Goal: Task Accomplishment & Management: Manage account settings

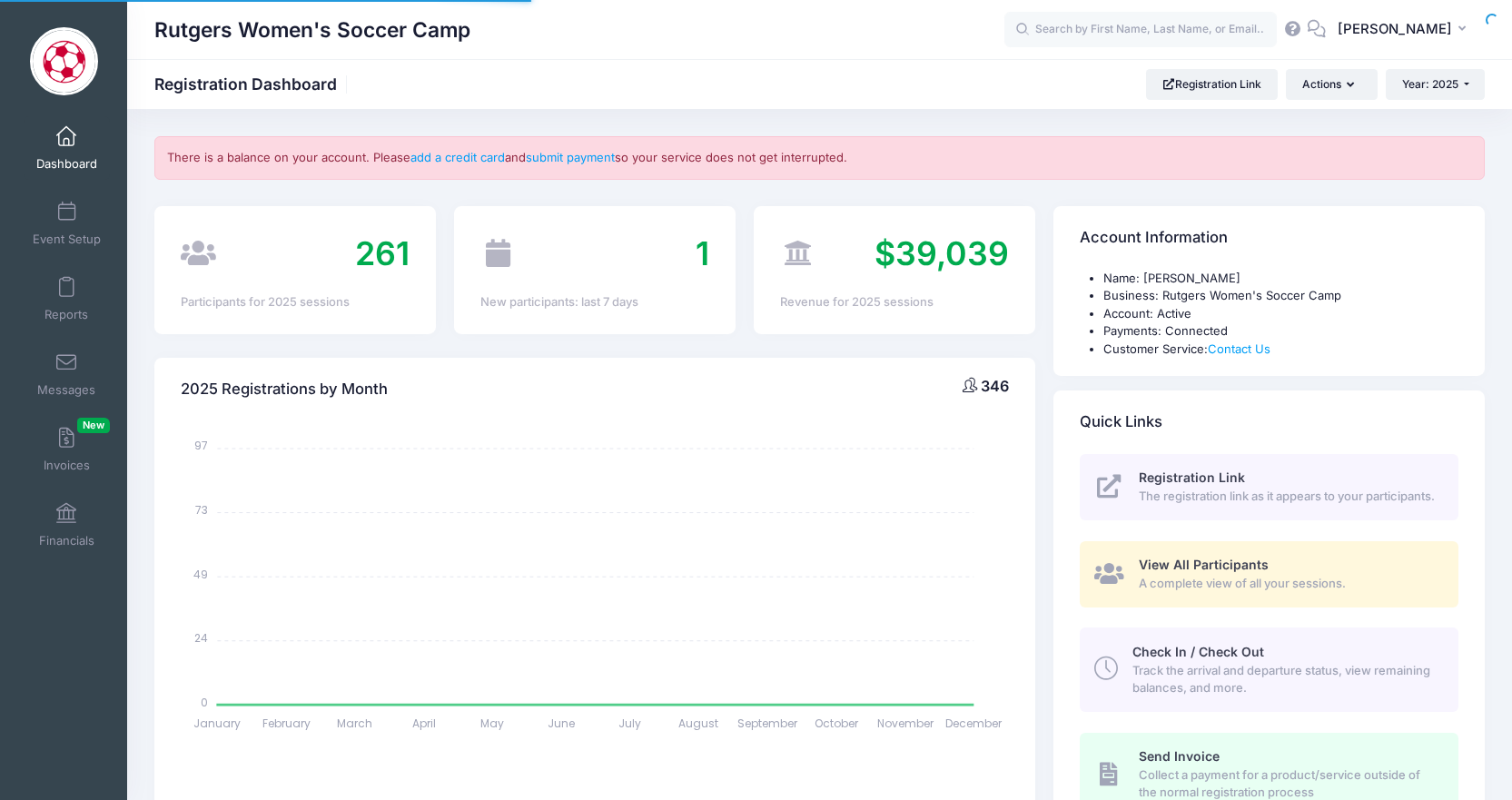
select select
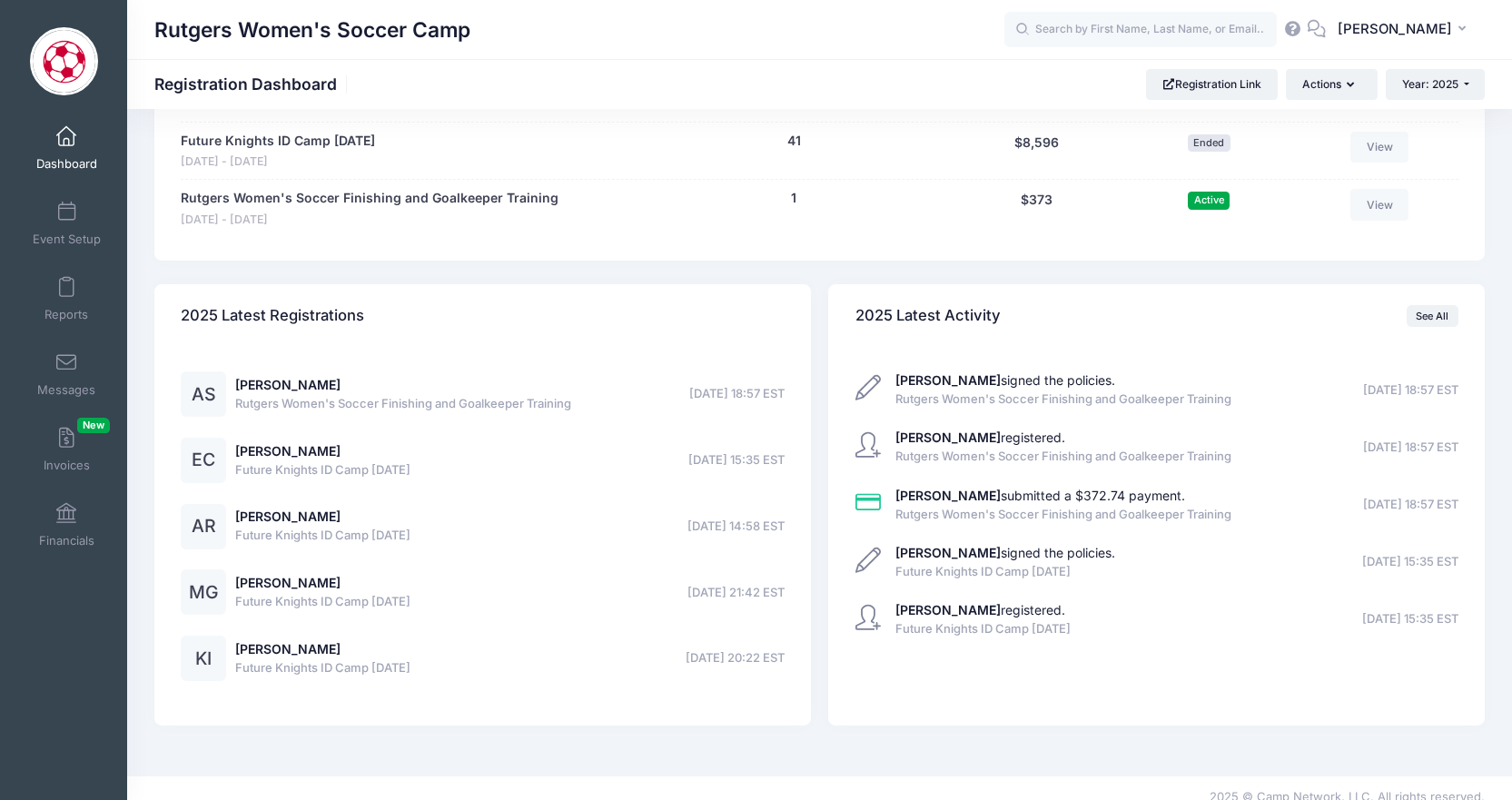
scroll to position [1997, 0]
click at [939, 430] on strong "Kristyq Sarzynski" at bounding box center [948, 438] width 105 height 16
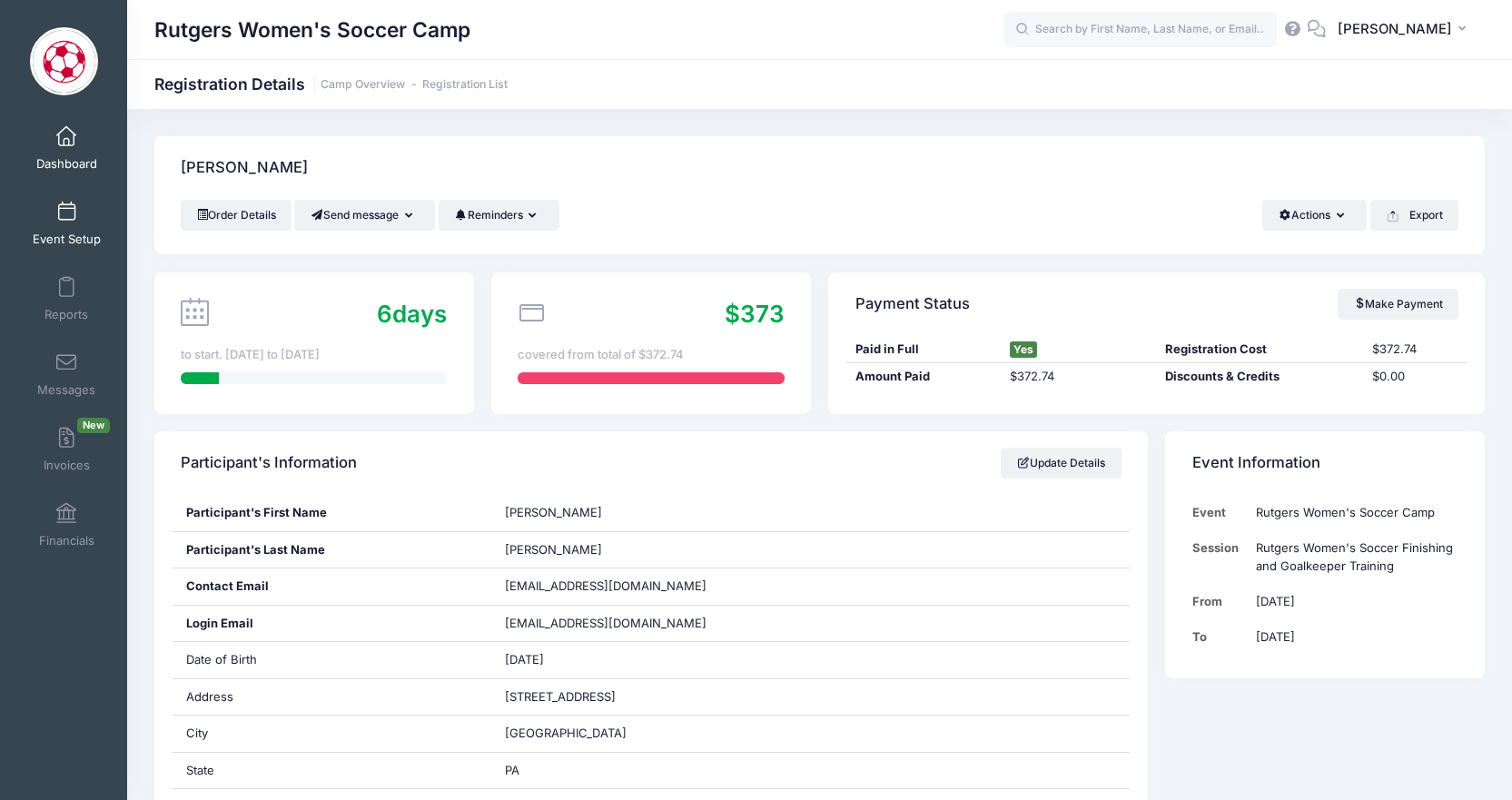
click at [66, 215] on span at bounding box center [66, 212] width 0 height 20
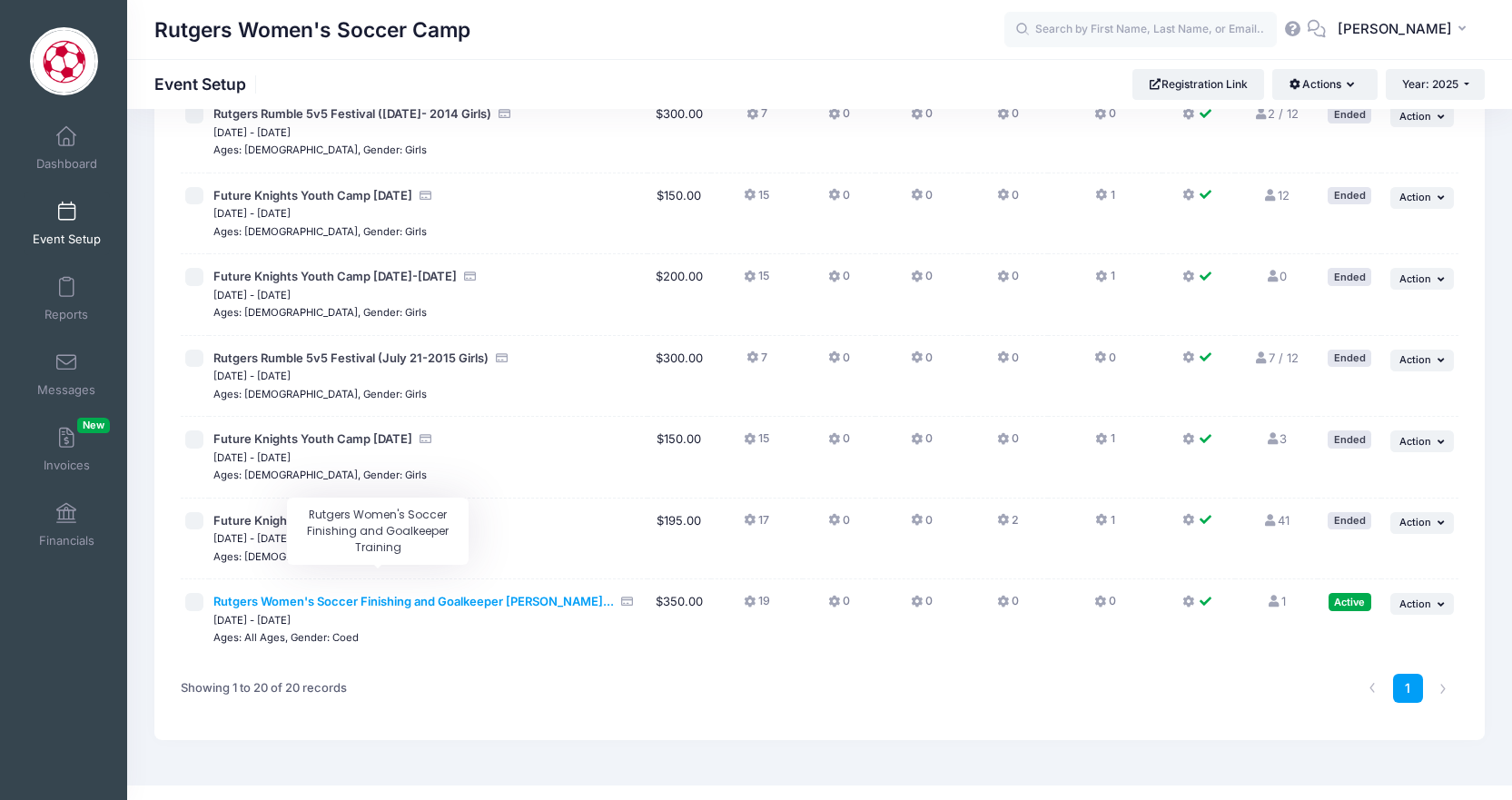
scroll to position [1201, 0]
click at [427, 595] on span "Rutgers Women's Soccer Finishing and Goalkeeper Trai..." at bounding box center [414, 601] width 401 height 15
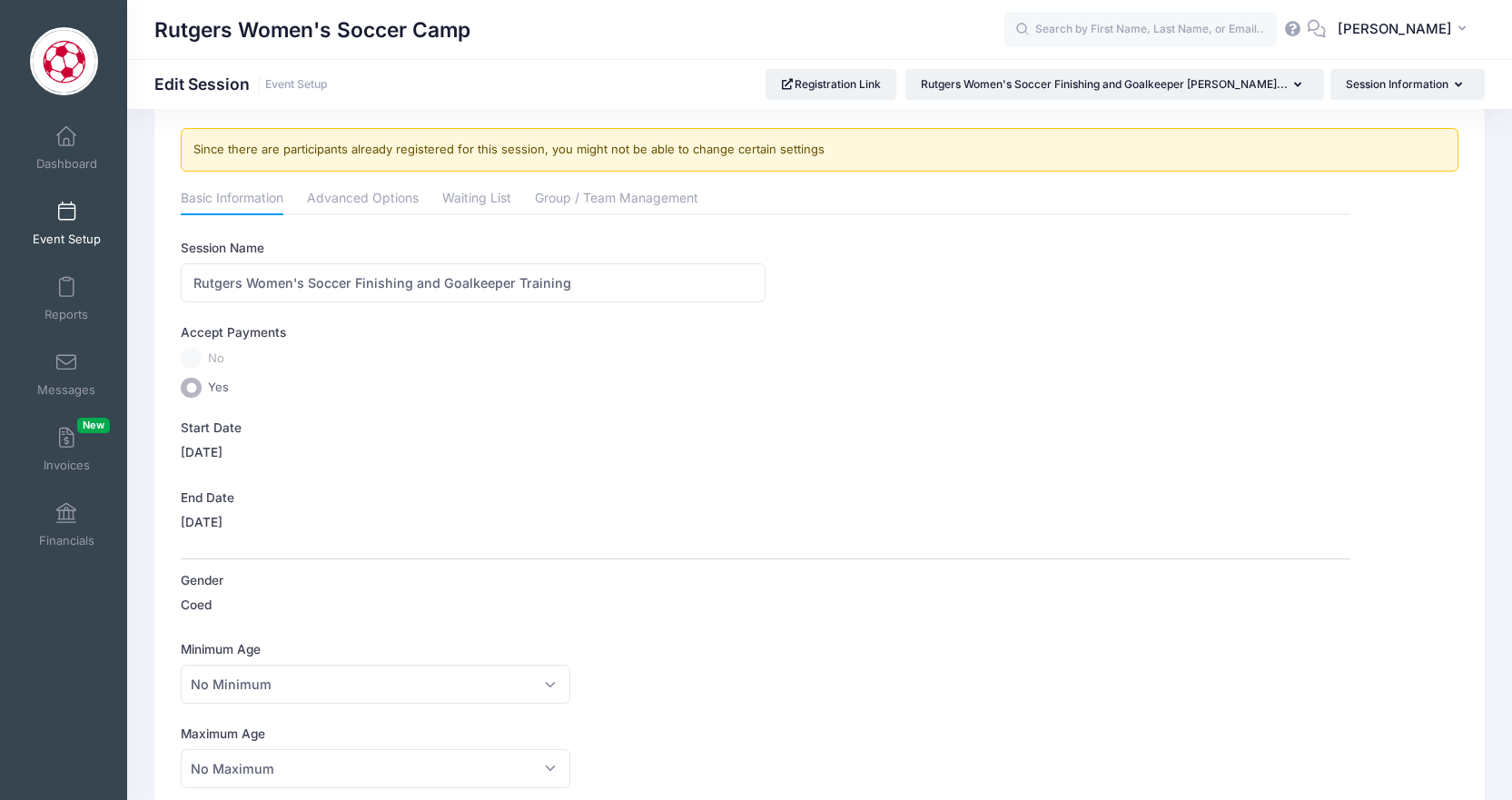
scroll to position [40, 0]
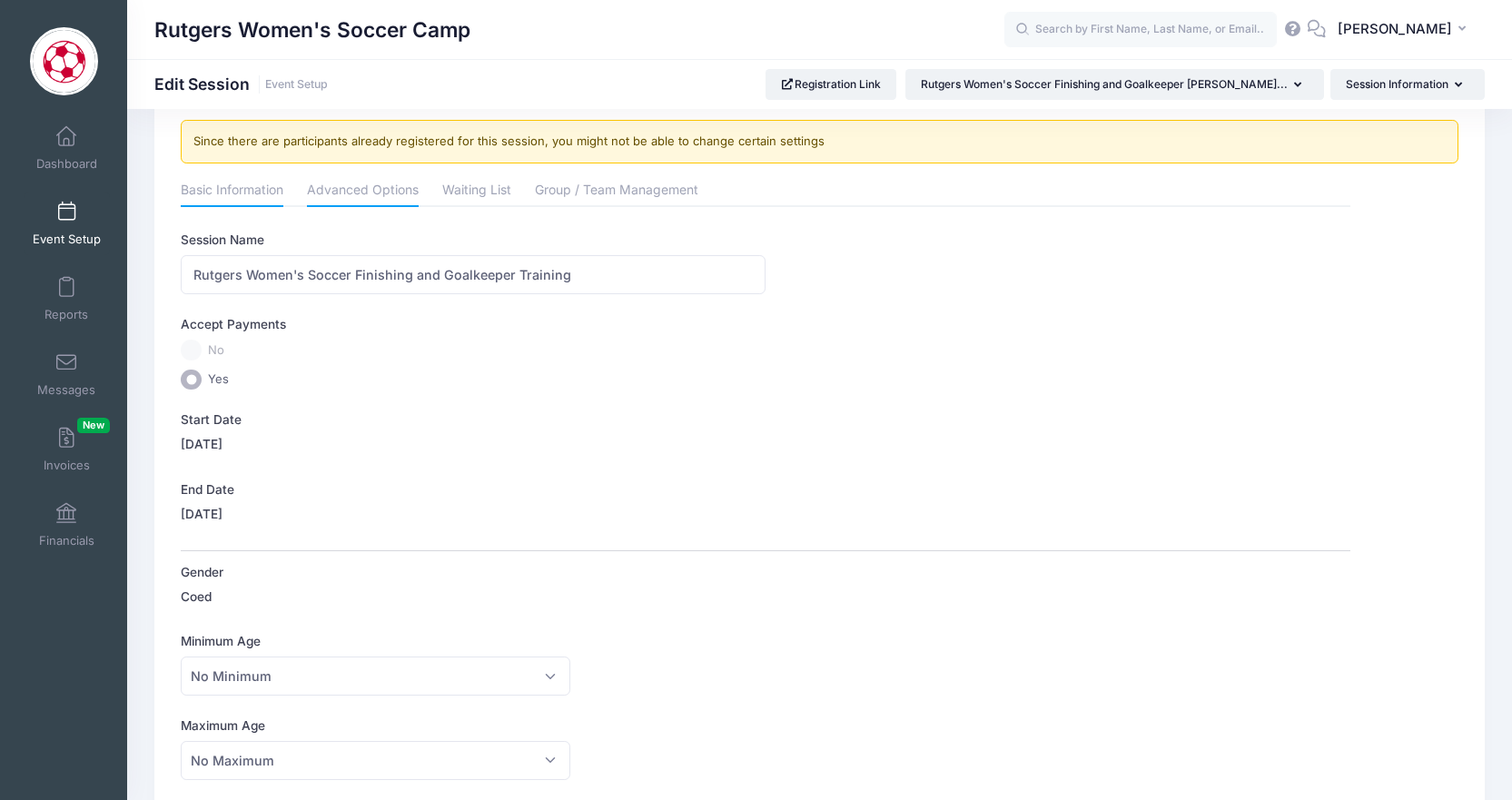
click at [347, 177] on link "Advanced Options" at bounding box center [363, 192] width 112 height 33
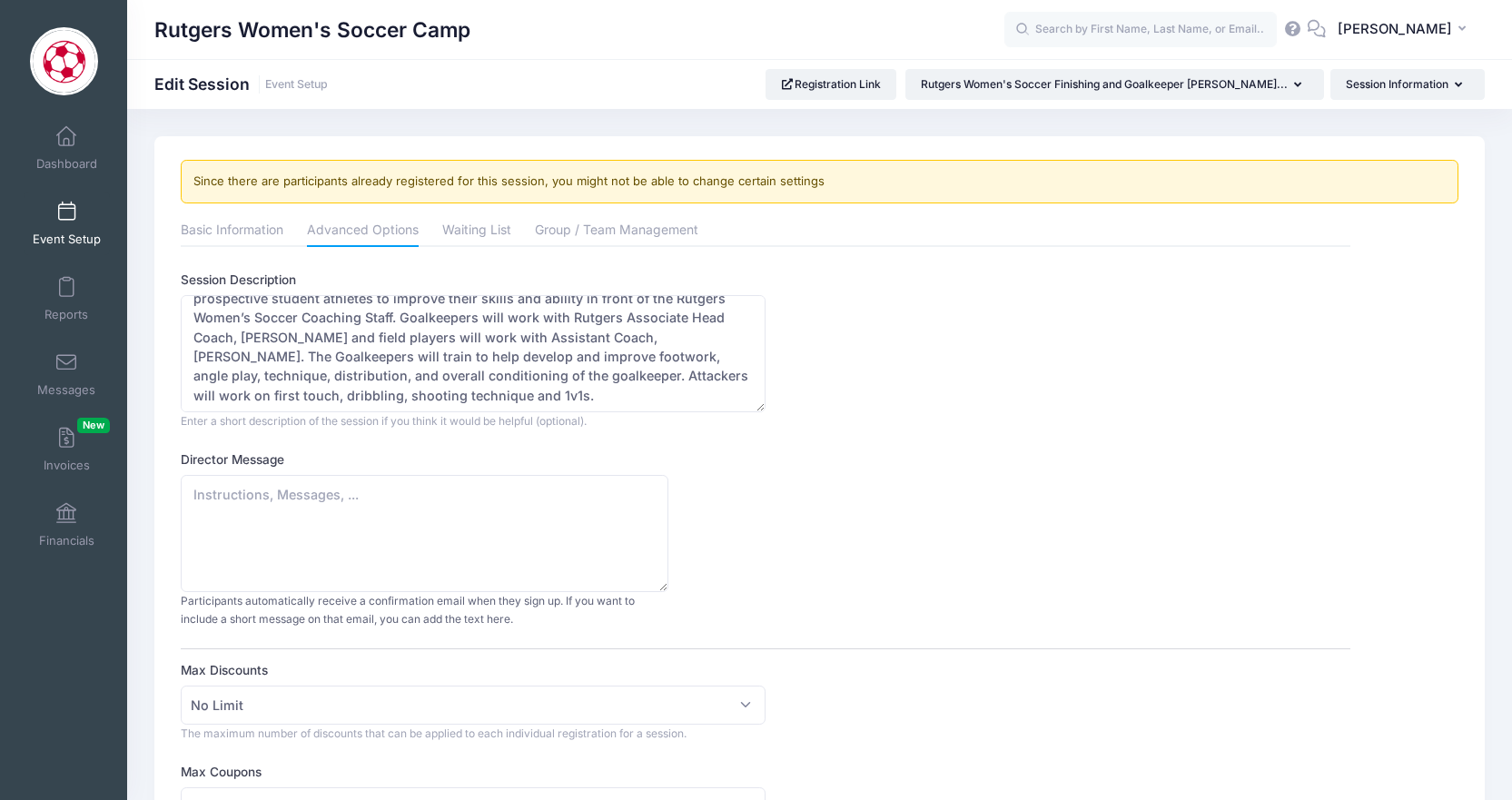
scroll to position [0, 0]
click at [560, 232] on link "Group / Team Management" at bounding box center [617, 232] width 163 height 33
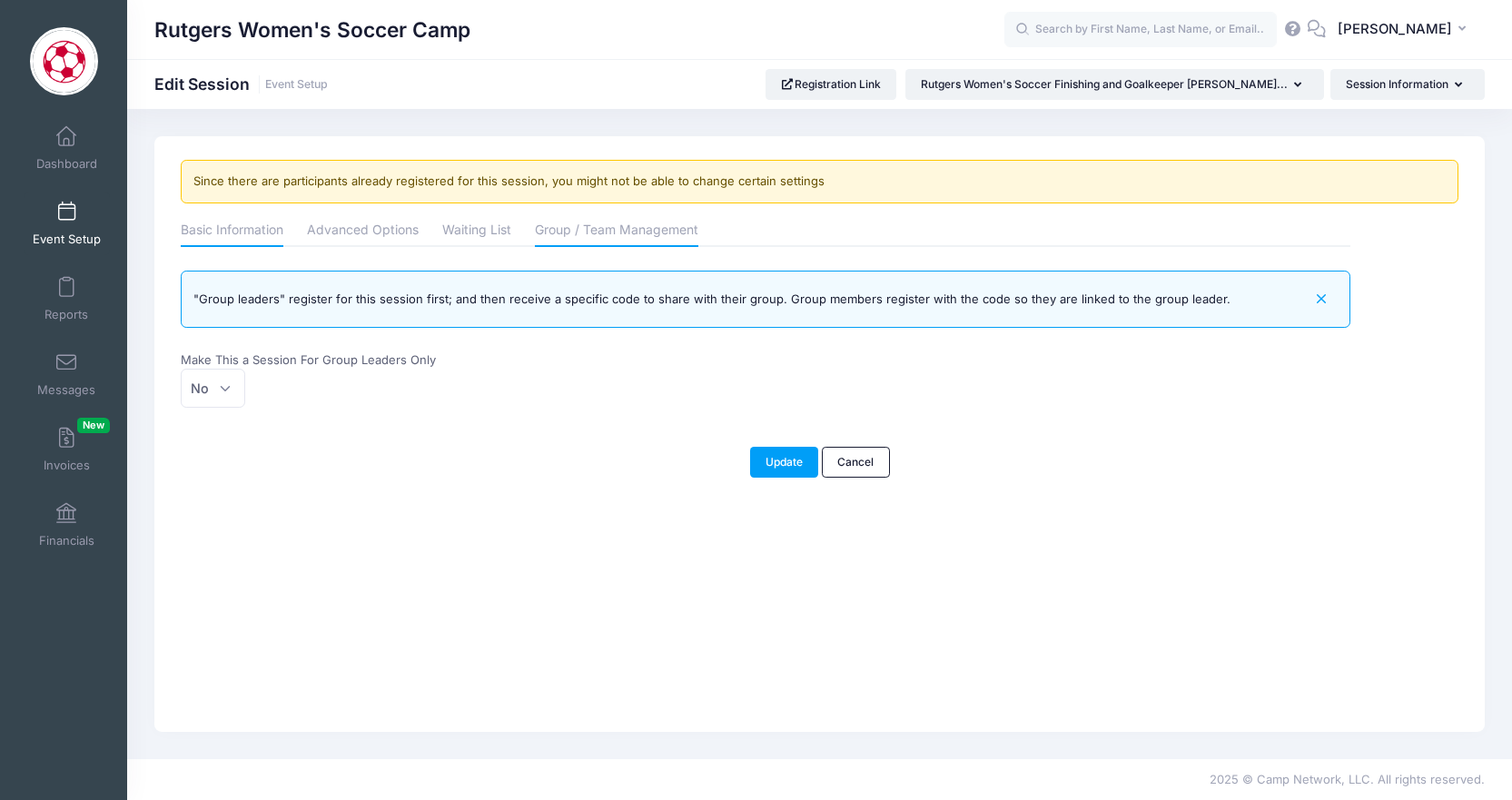
click at [236, 227] on link "Basic Information" at bounding box center [232, 232] width 102 height 33
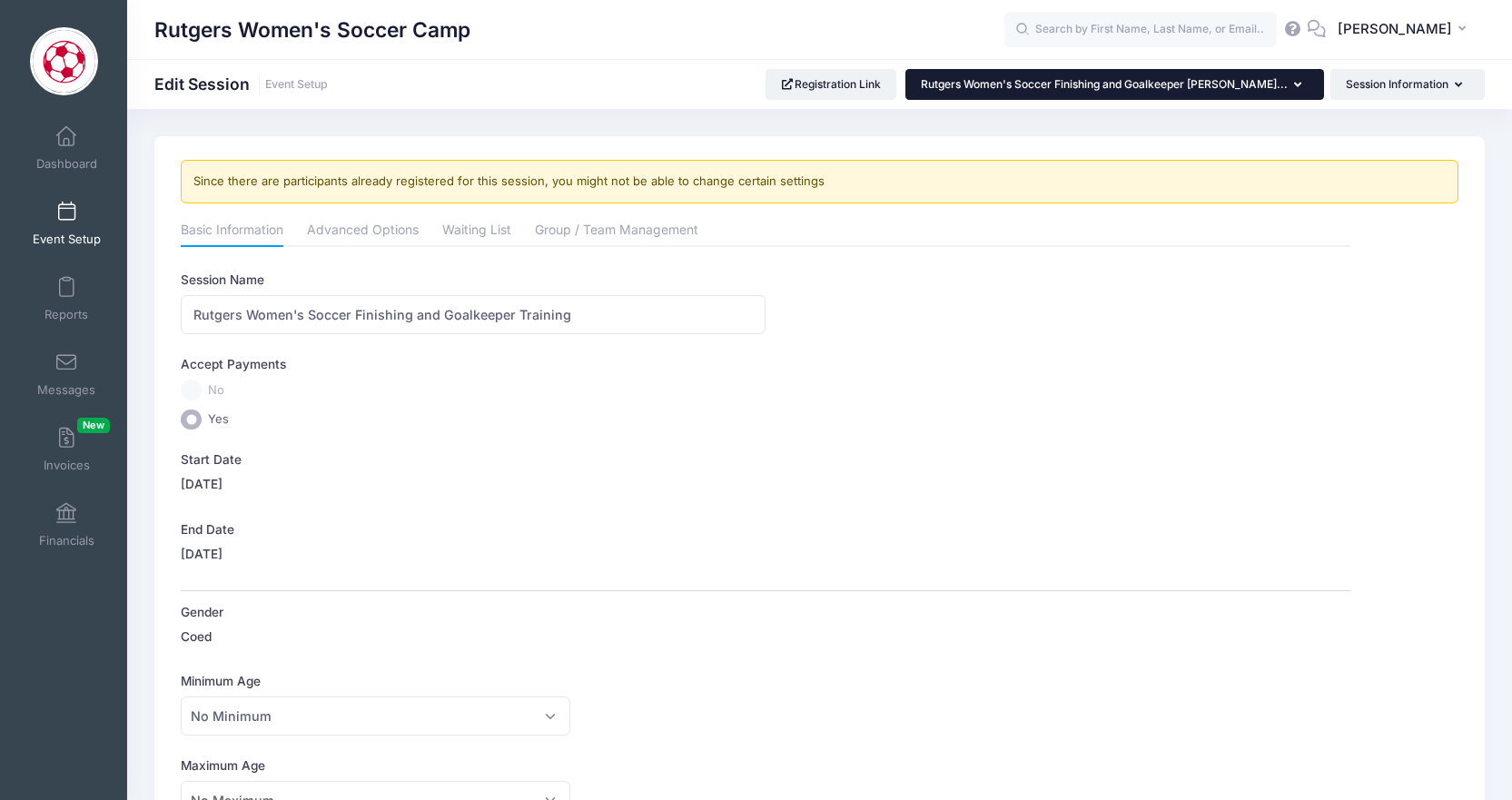
click at [1305, 90] on button "Rutgers Women's Soccer Finishing and Goalkeeper [PERSON_NAME]..." at bounding box center [1115, 85] width 418 height 31
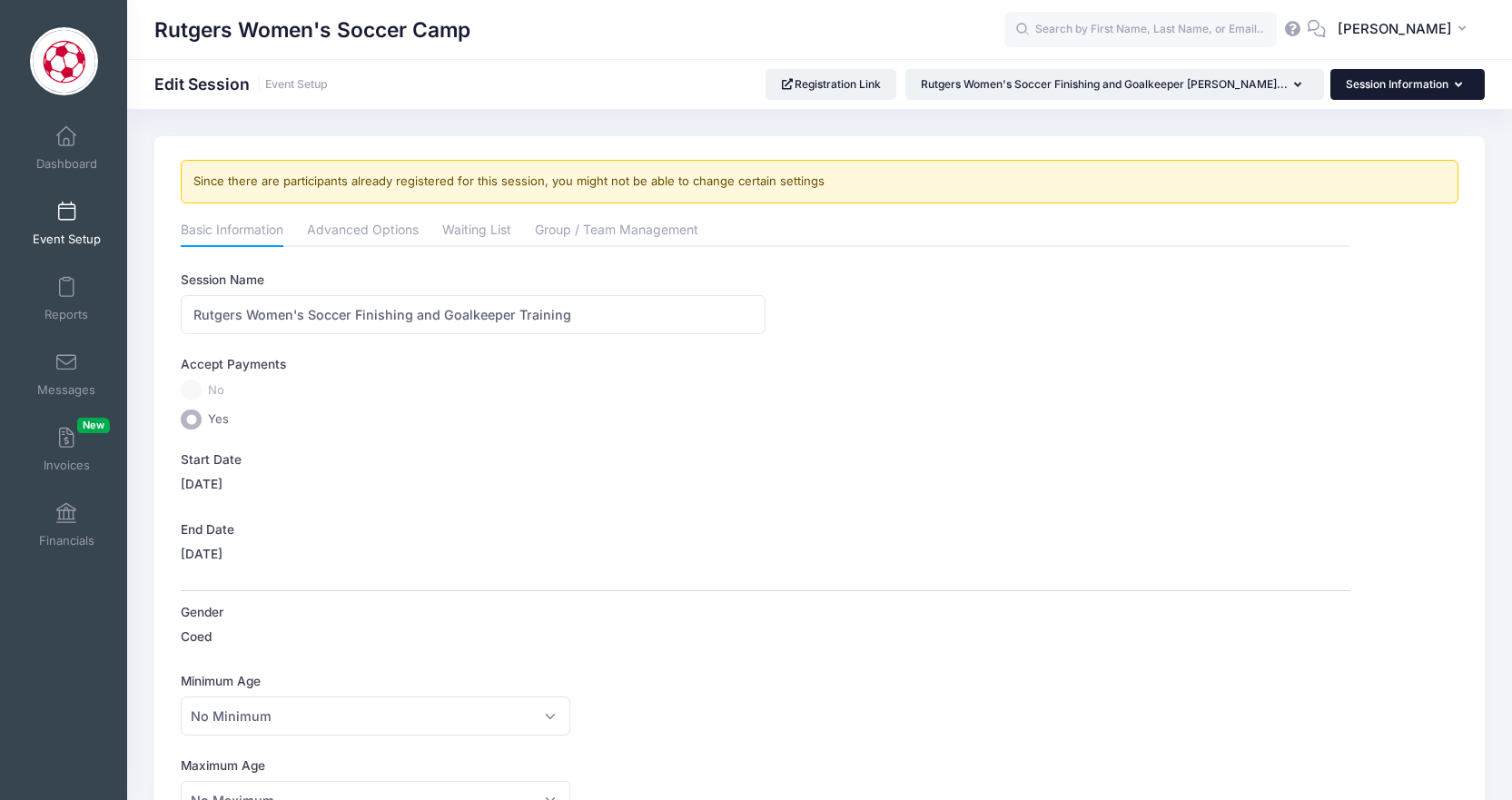
click at [1466, 87] on button "Session Information" at bounding box center [1408, 85] width 155 height 31
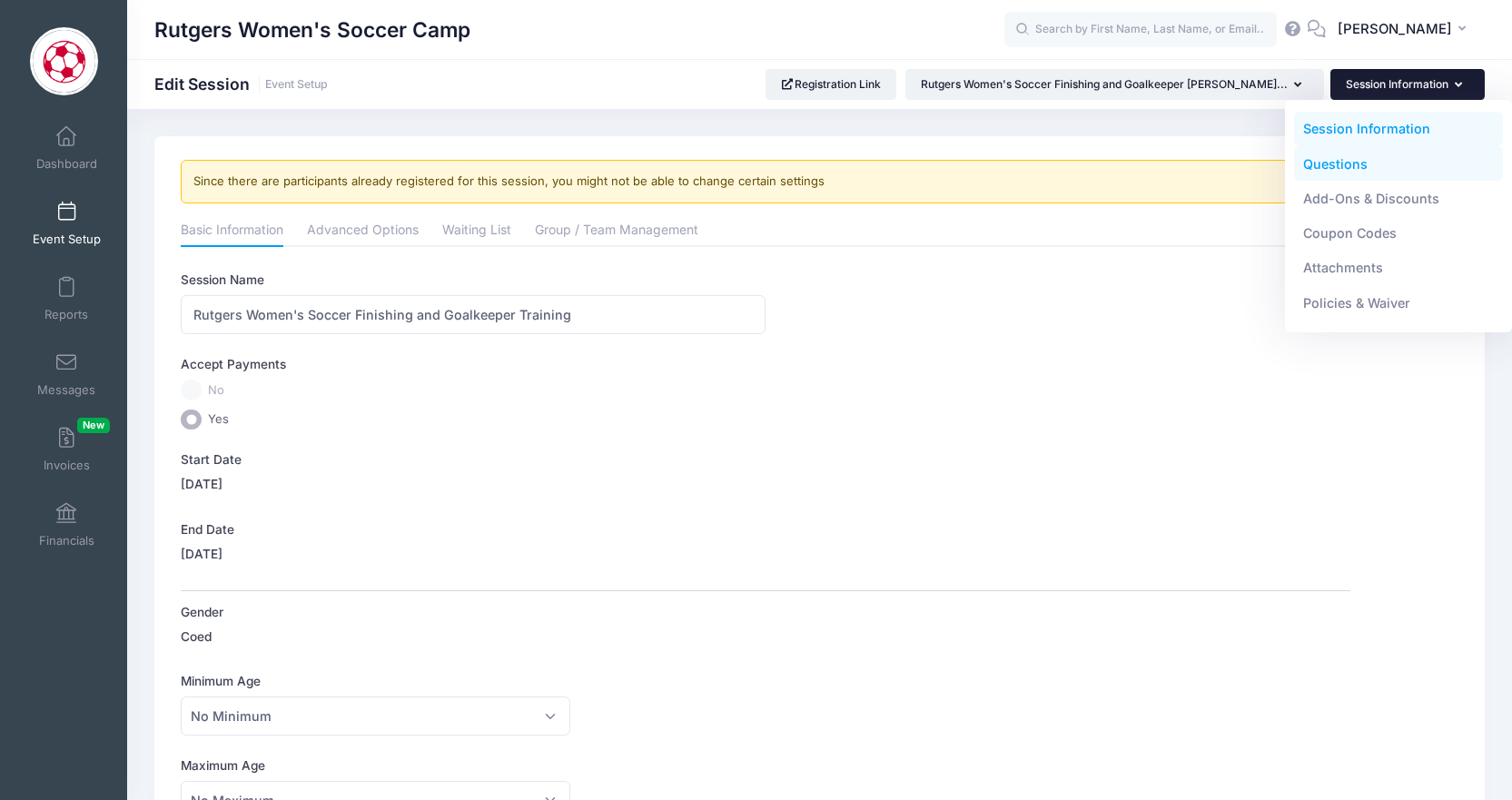
click at [1350, 162] on link "Questions" at bounding box center [1399, 163] width 210 height 34
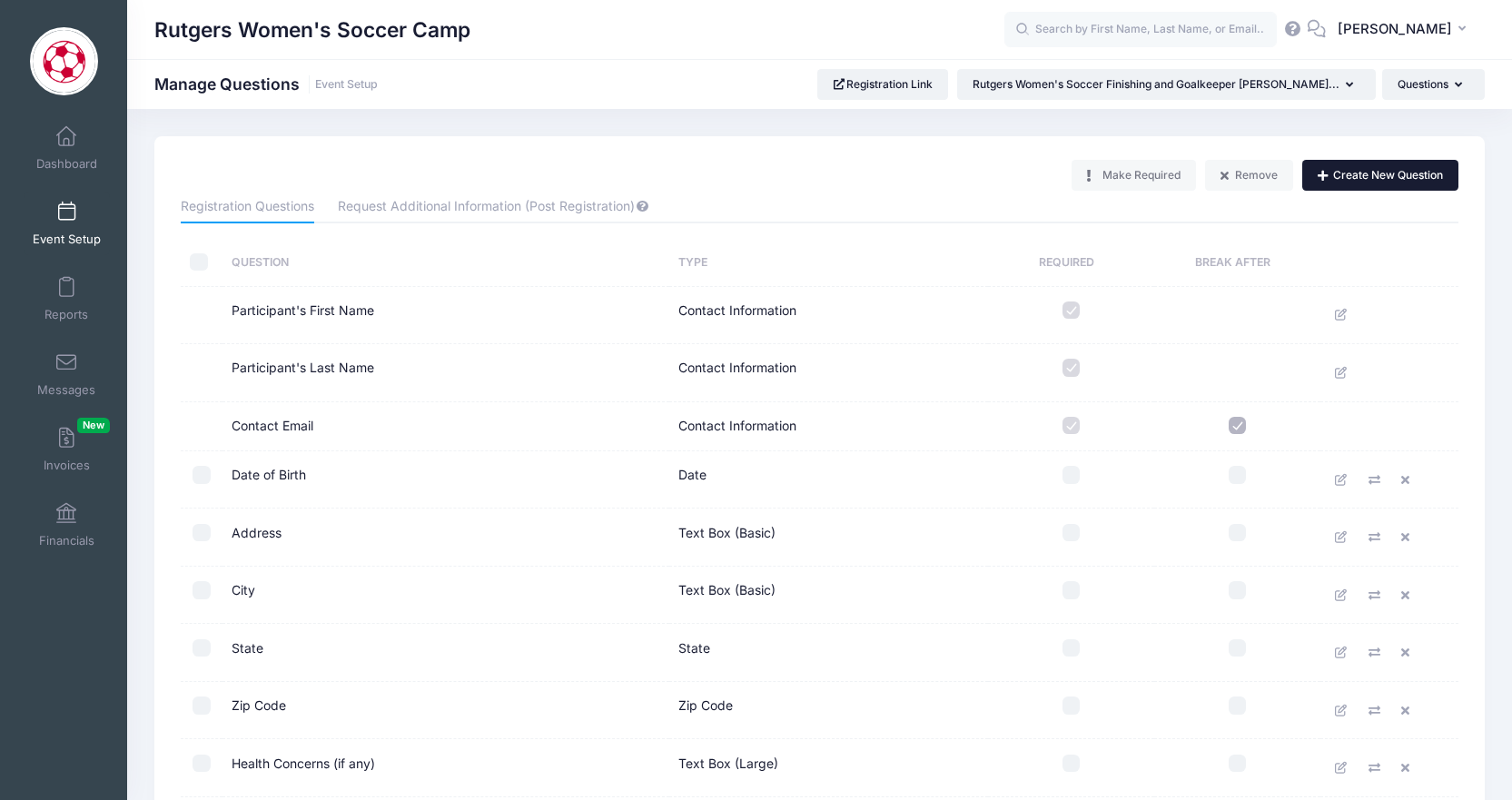
click at [1369, 171] on button "Create New Question" at bounding box center [1381, 175] width 157 height 31
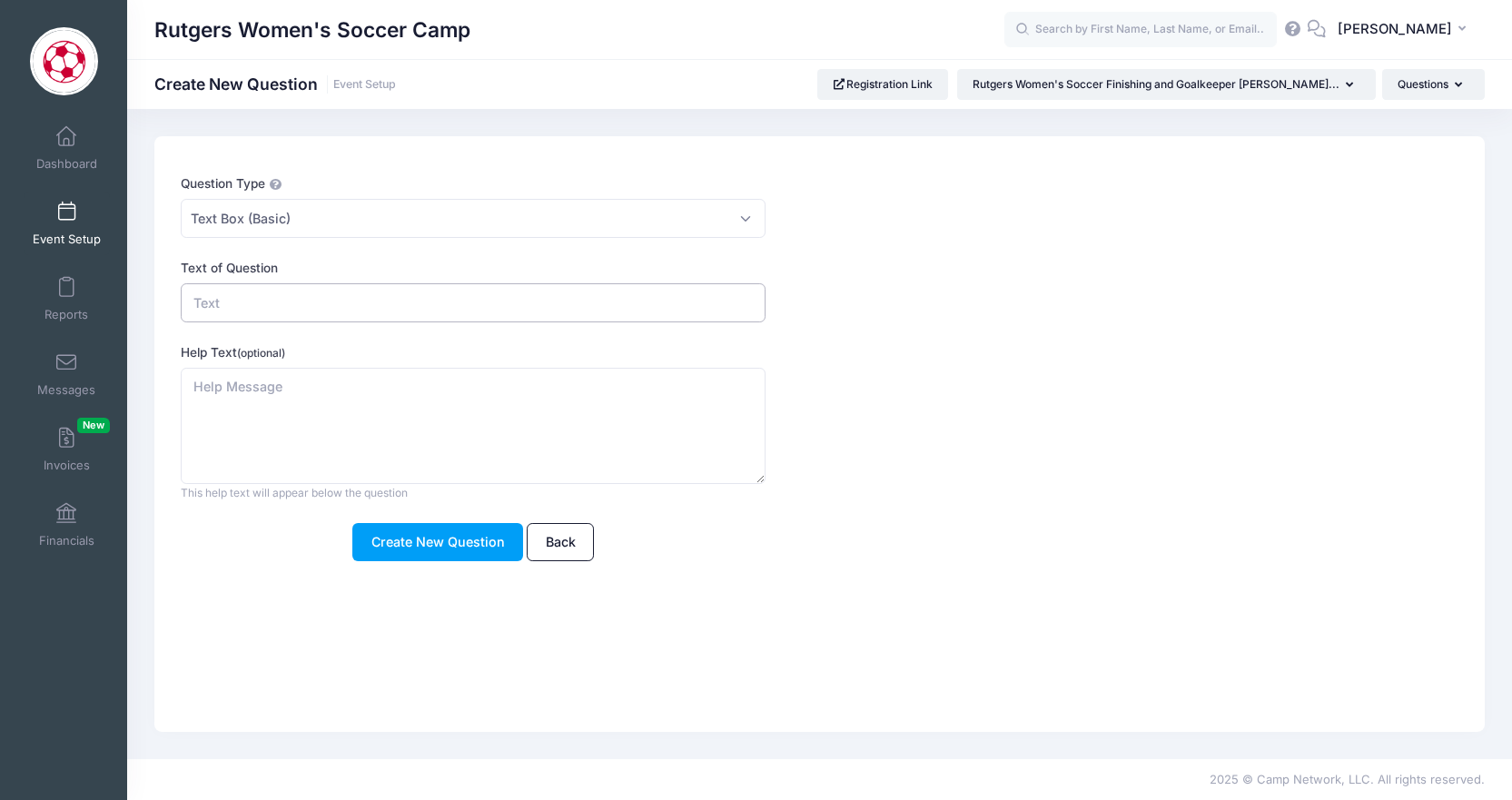
click at [264, 315] on input "Text of Question" at bounding box center [473, 303] width 585 height 39
type input "Position"
click at [435, 540] on button "Create New Question" at bounding box center [438, 543] width 171 height 39
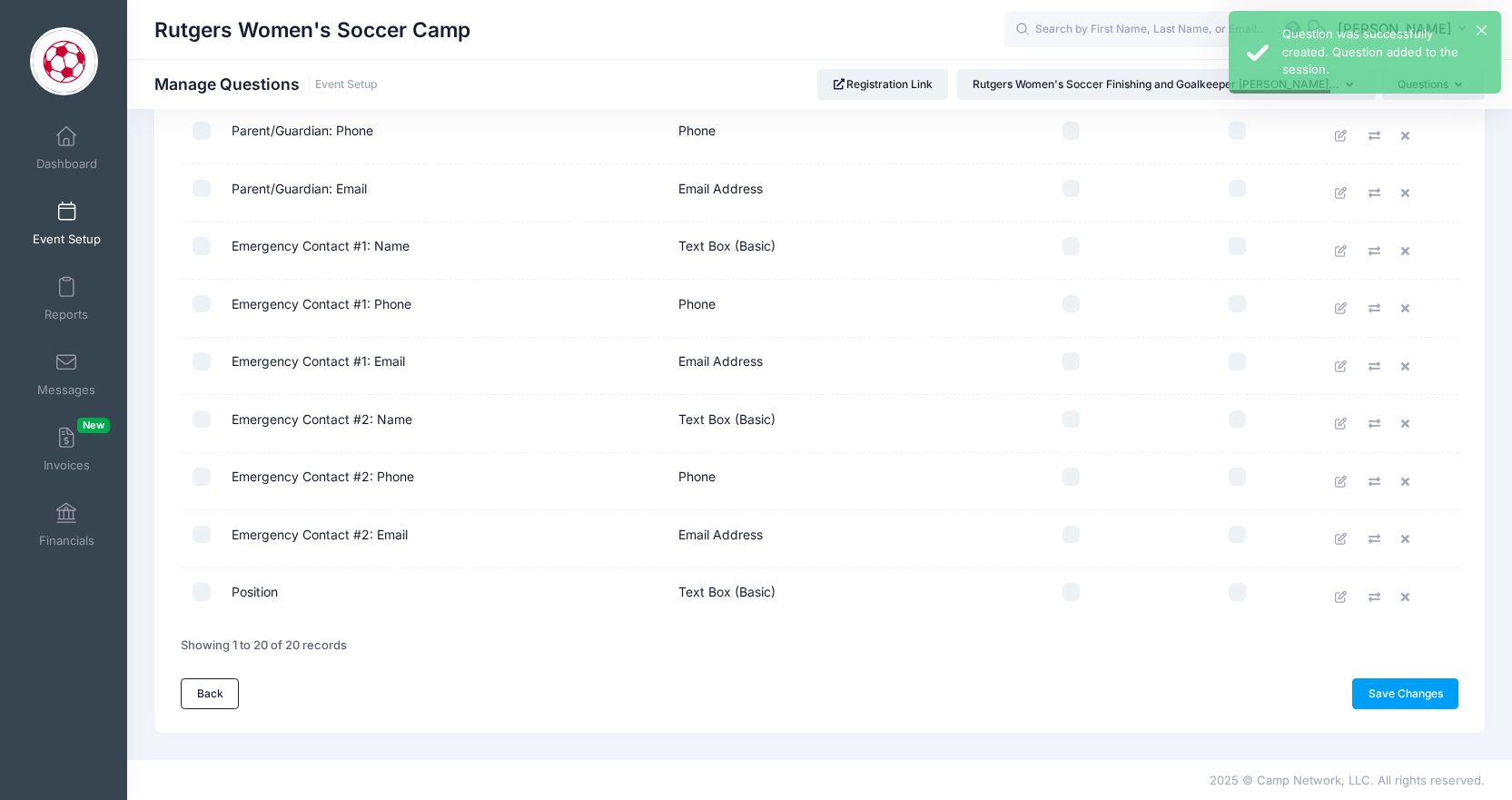
scroll to position [805, 0]
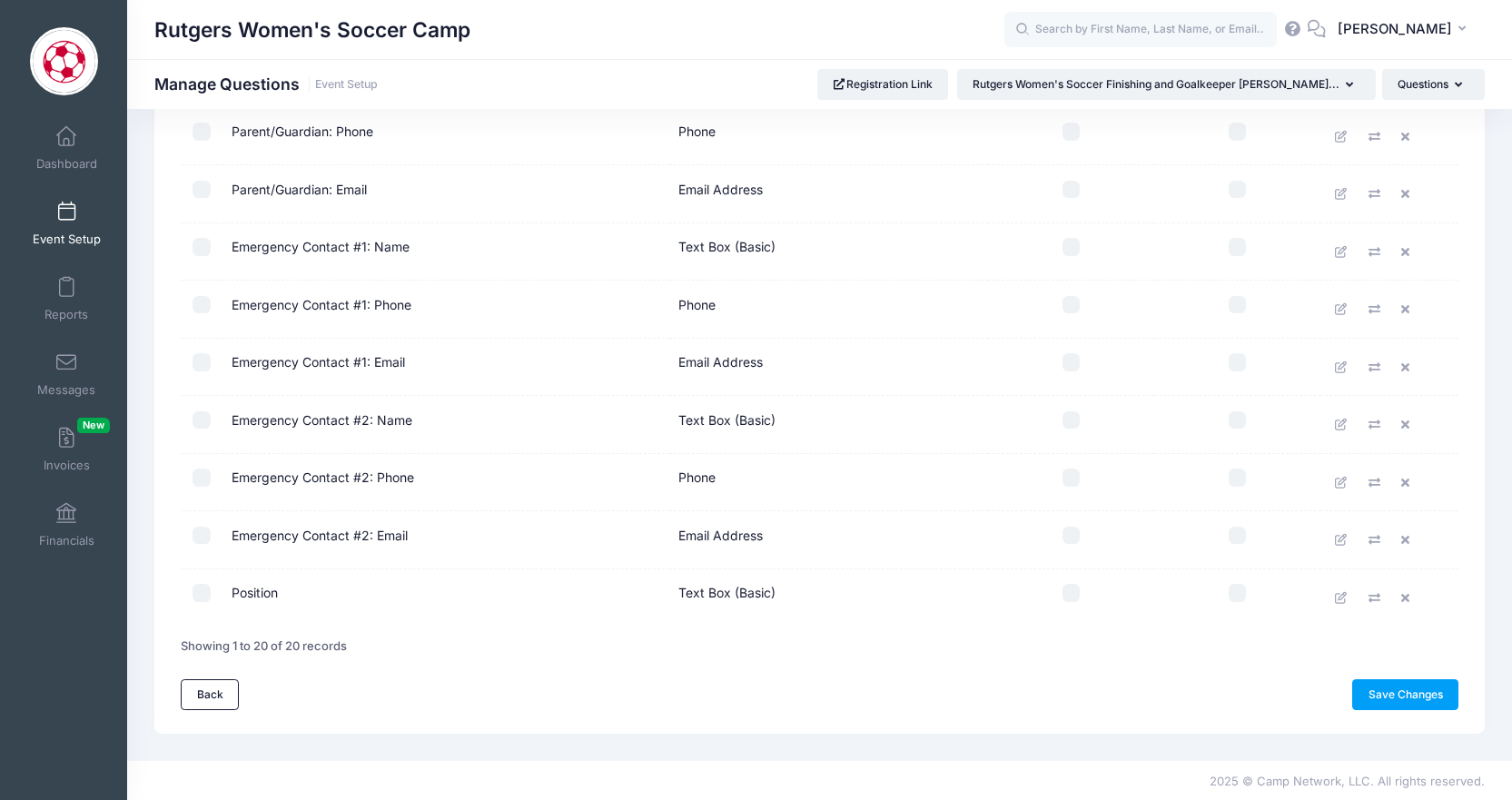
click at [1063, 597] on input "checkbox" at bounding box center [1071, 593] width 18 height 18
checkbox input "true"
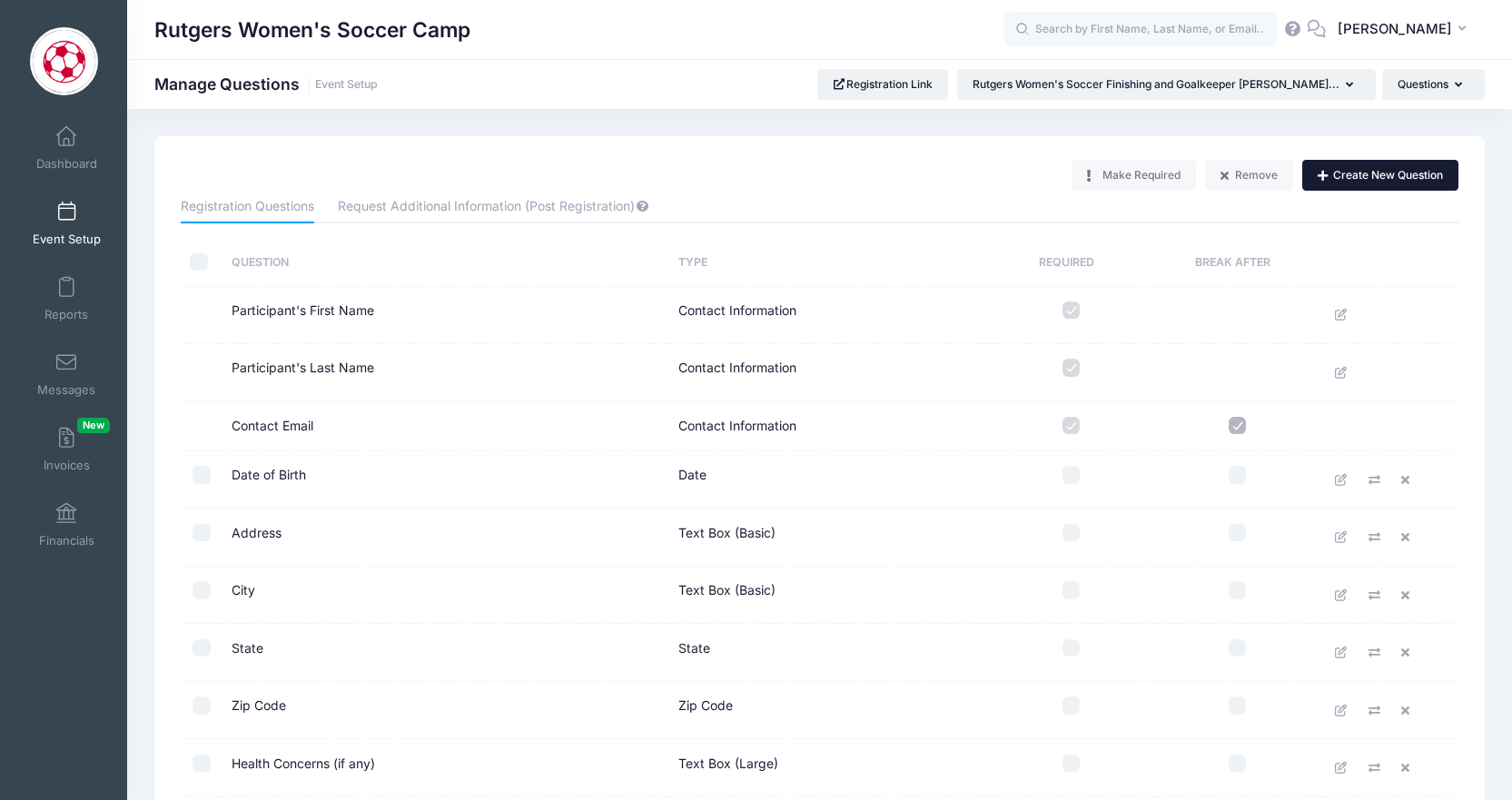
scroll to position [0, 0]
click at [1360, 177] on button "Create New Question" at bounding box center [1381, 175] width 157 height 31
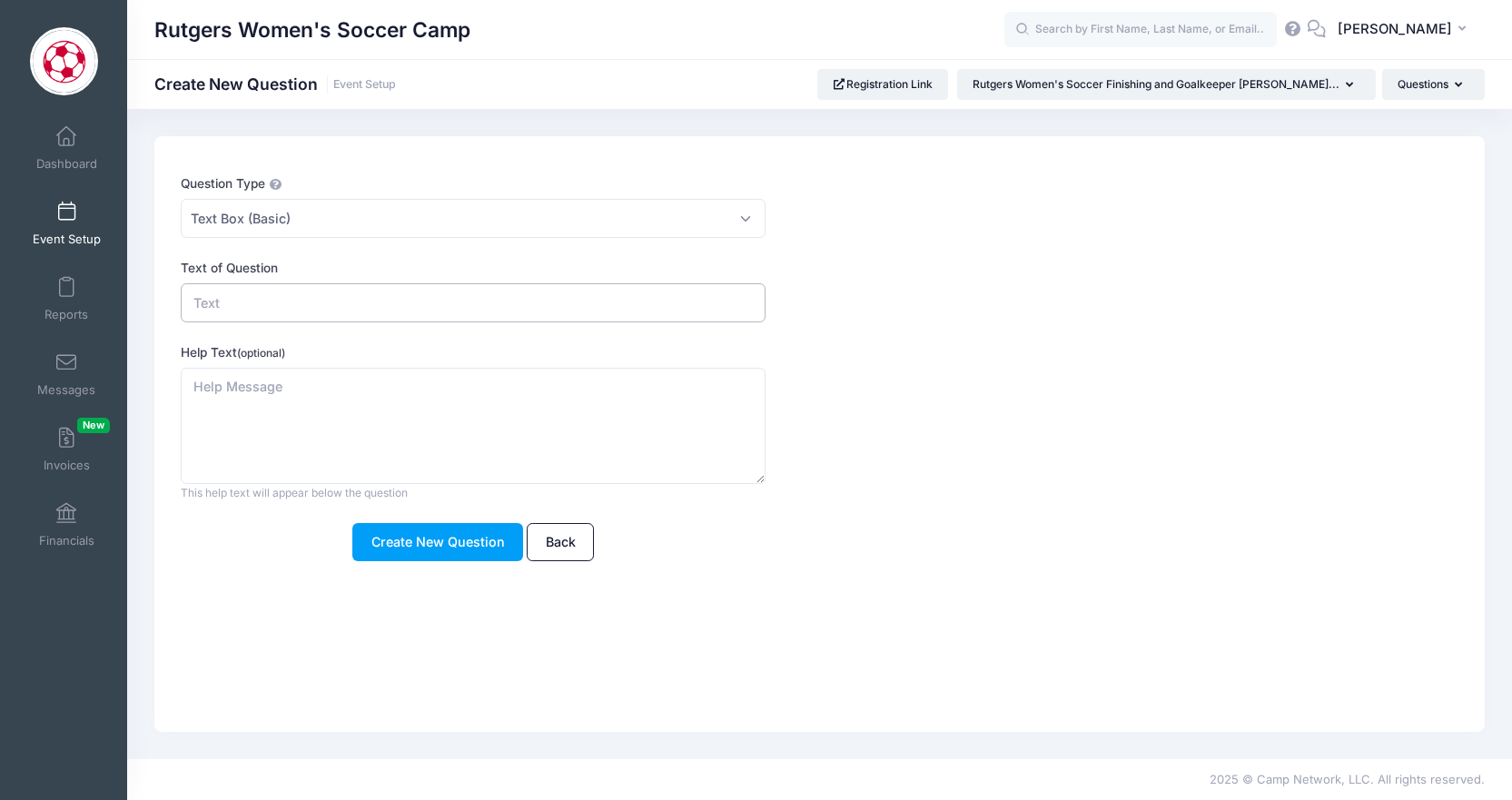
click at [333, 309] on input "Text of Question" at bounding box center [473, 303] width 585 height 39
type input "A"
type input "G"
type input "Age"
click at [442, 536] on button "Create New Question" at bounding box center [438, 543] width 171 height 39
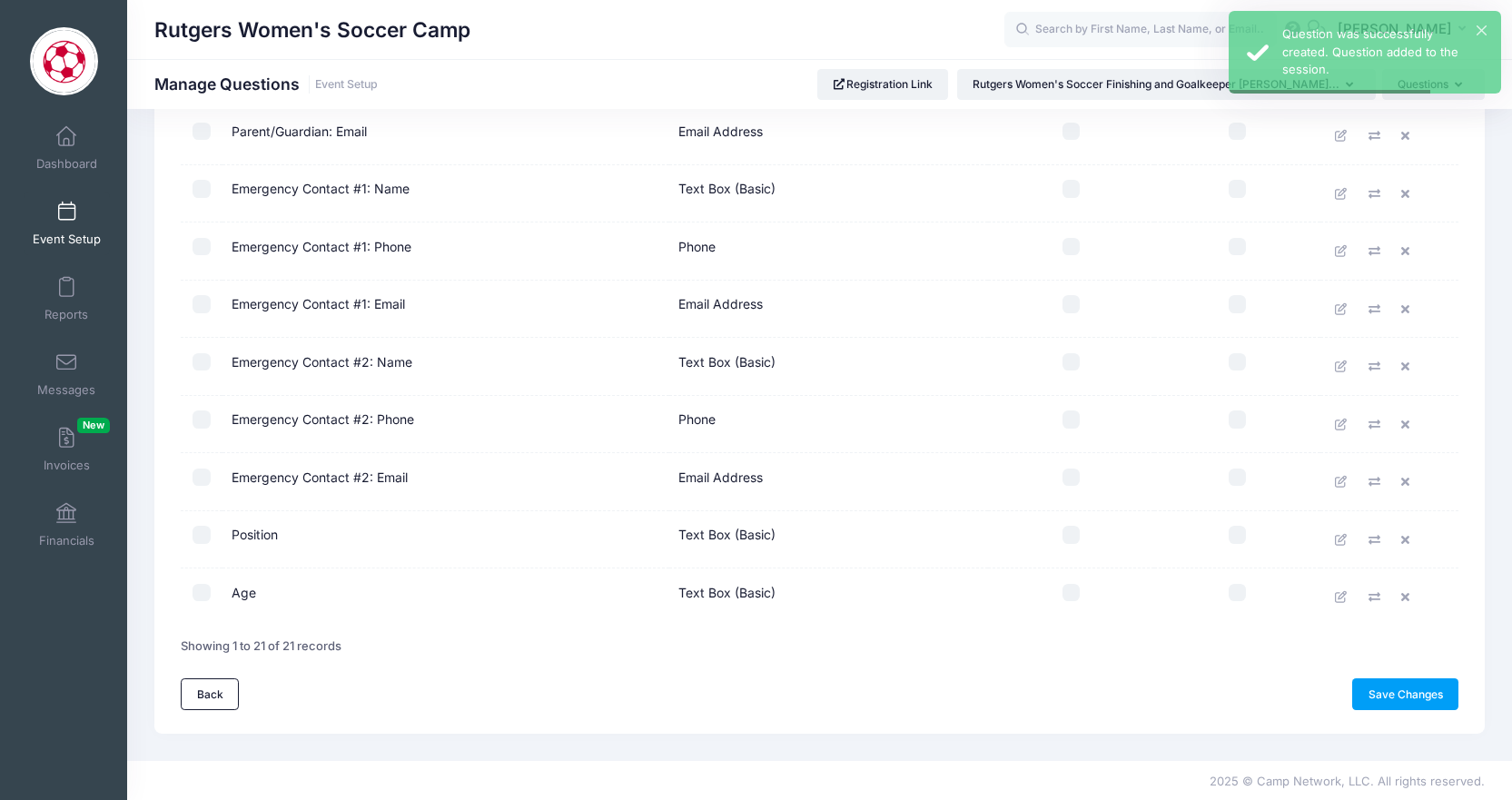
scroll to position [862, 0]
click at [1076, 599] on input "checkbox" at bounding box center [1071, 594] width 18 height 18
checkbox input "true"
click at [1072, 538] on input "checkbox" at bounding box center [1071, 535] width 18 height 18
checkbox input "true"
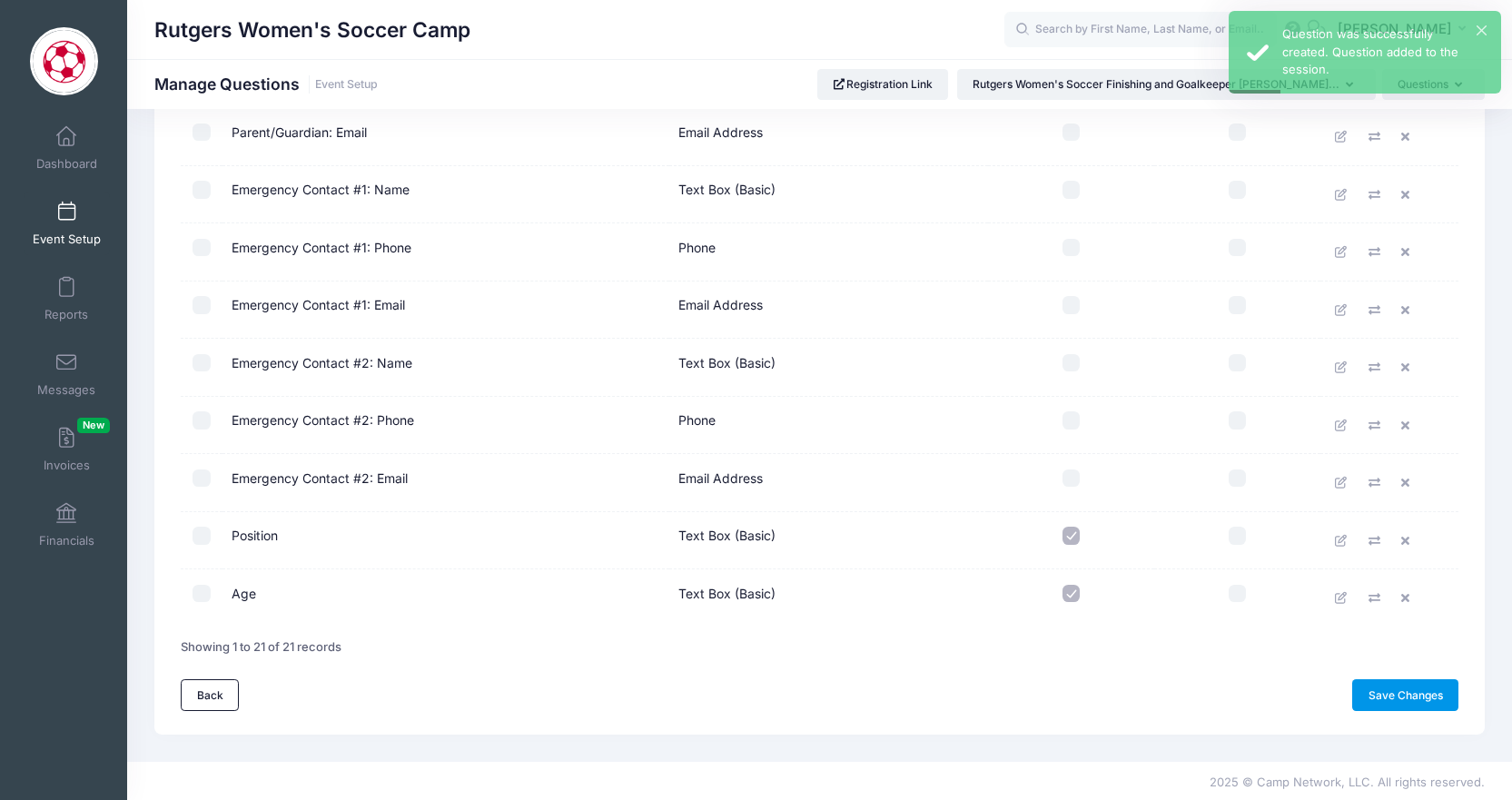
click at [1397, 684] on link "Save Changes" at bounding box center [1405, 695] width 106 height 31
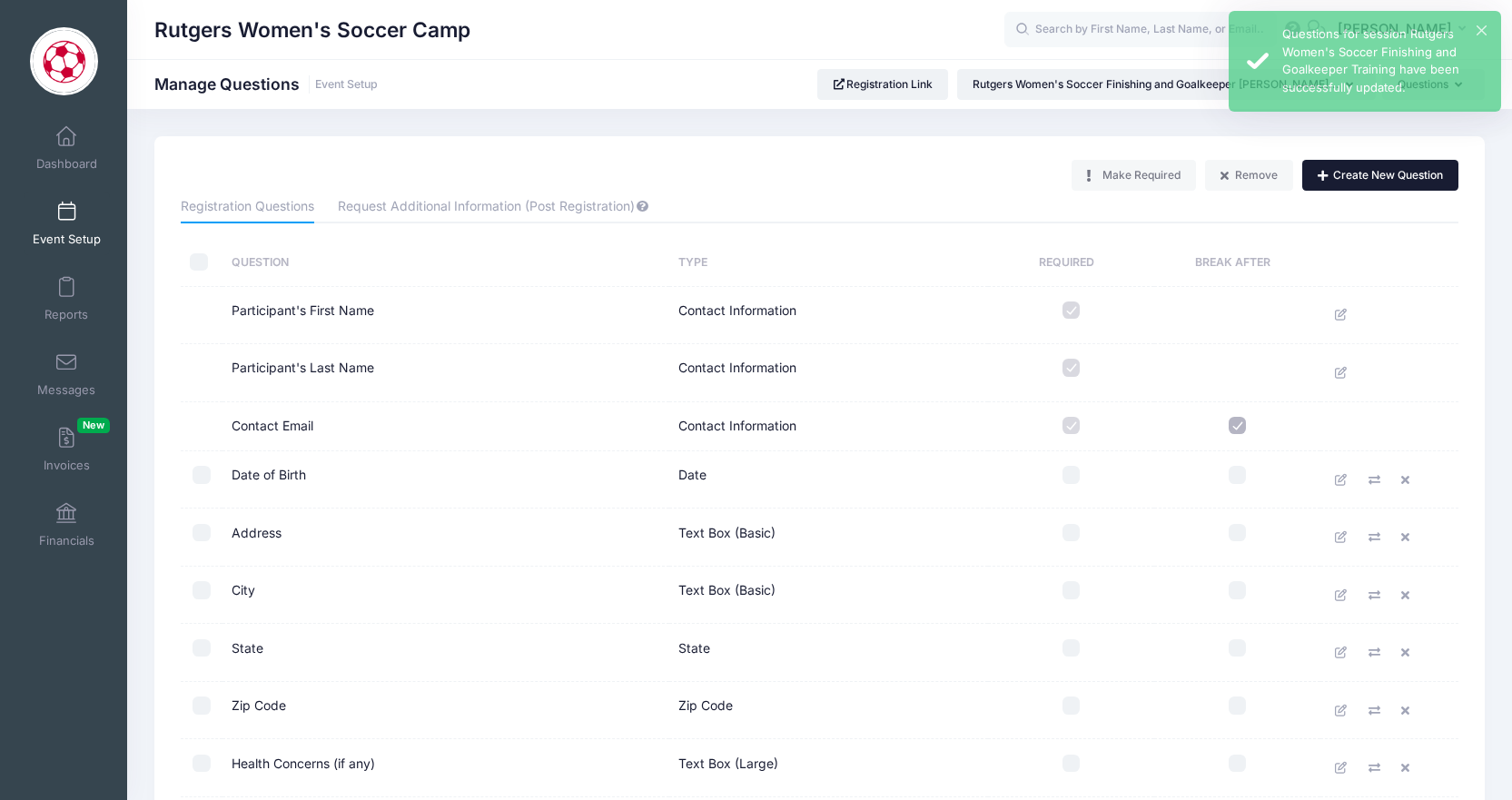
click at [1350, 177] on button "Create New Question" at bounding box center [1381, 175] width 157 height 31
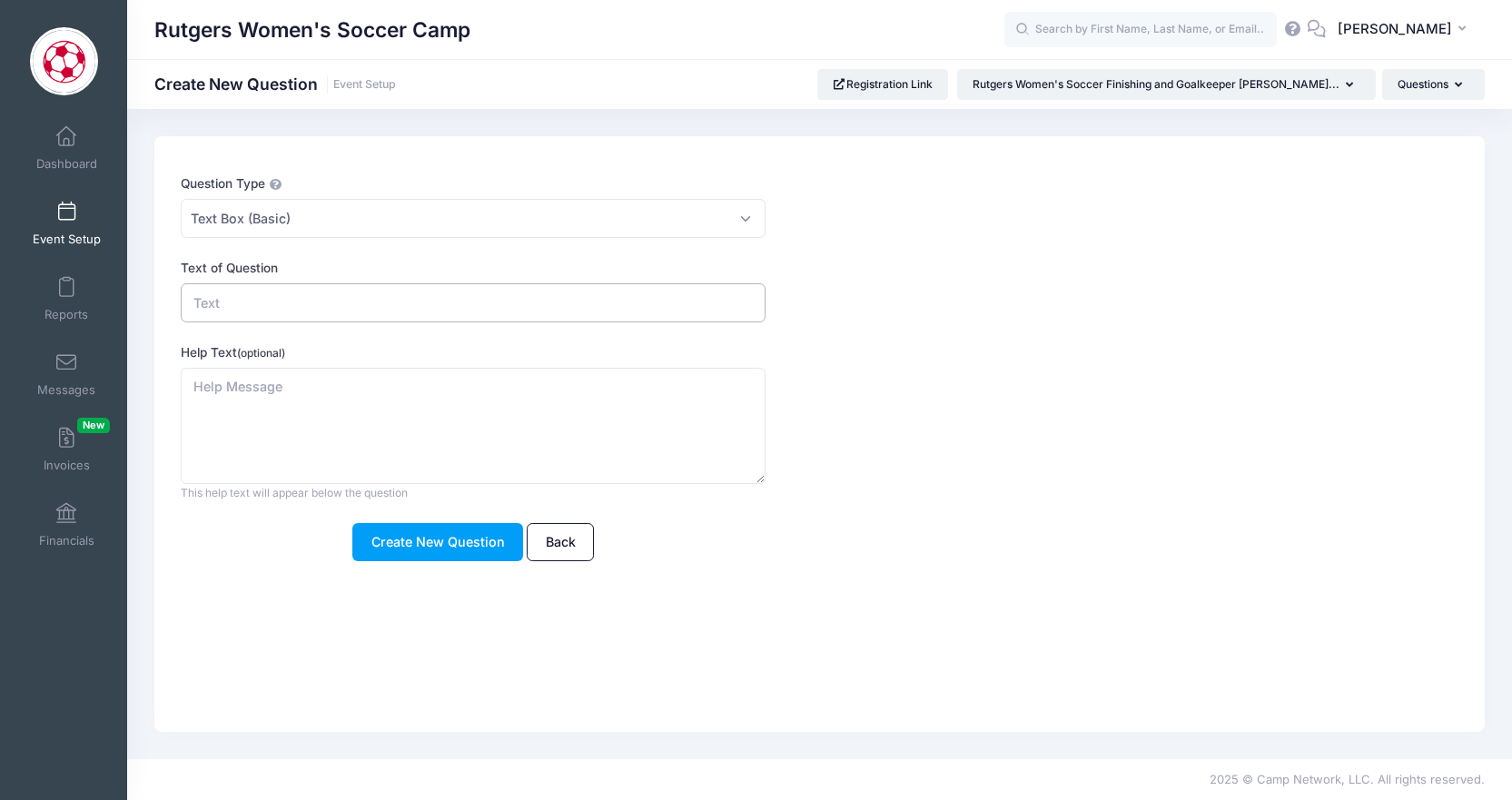
click at [301, 310] on input "Text of Question" at bounding box center [473, 303] width 585 height 39
type input "Club Team"
click at [413, 542] on button "Create New Question" at bounding box center [438, 543] width 171 height 39
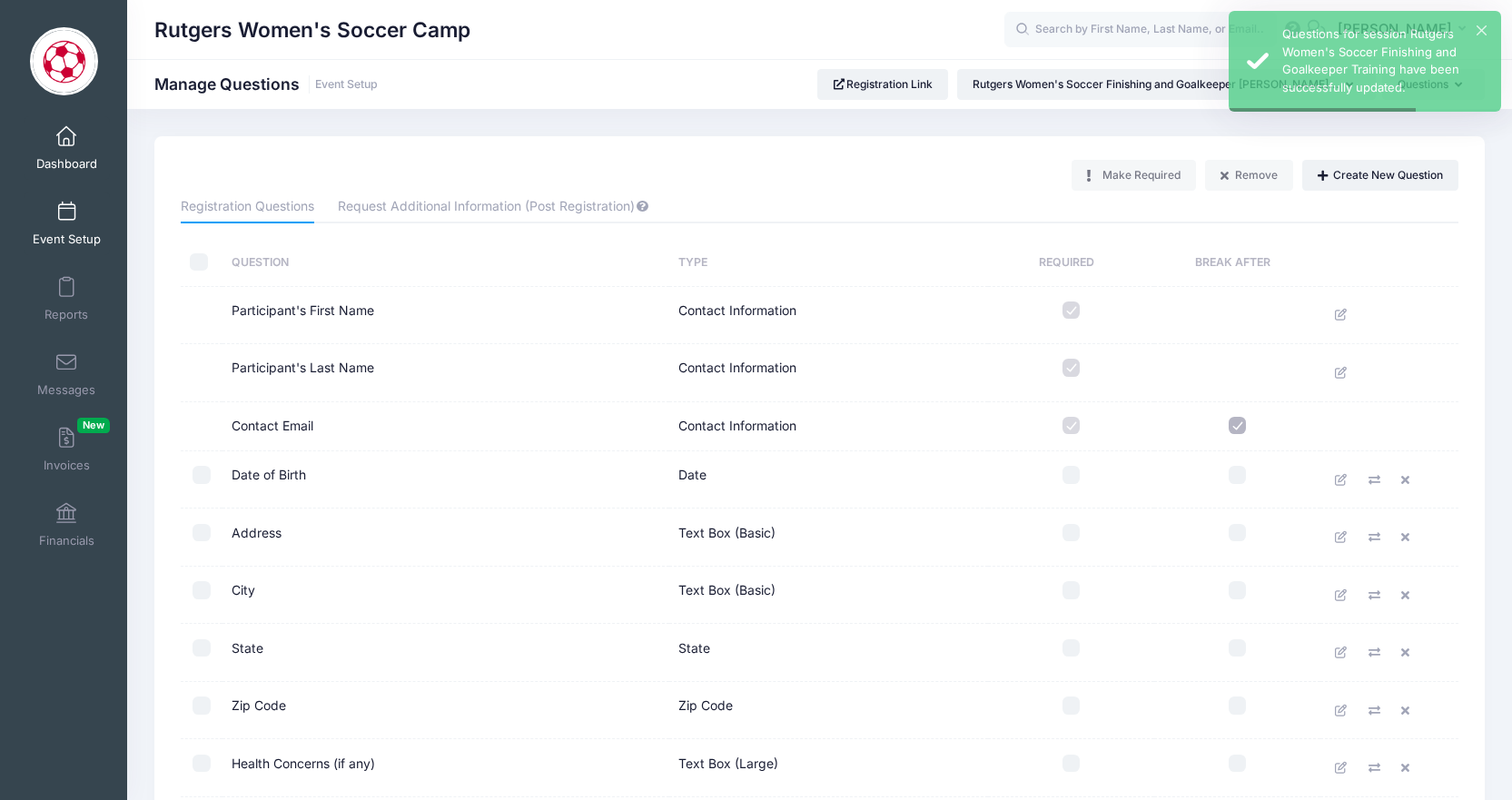
click at [65, 158] on span "Dashboard" at bounding box center [66, 164] width 61 height 16
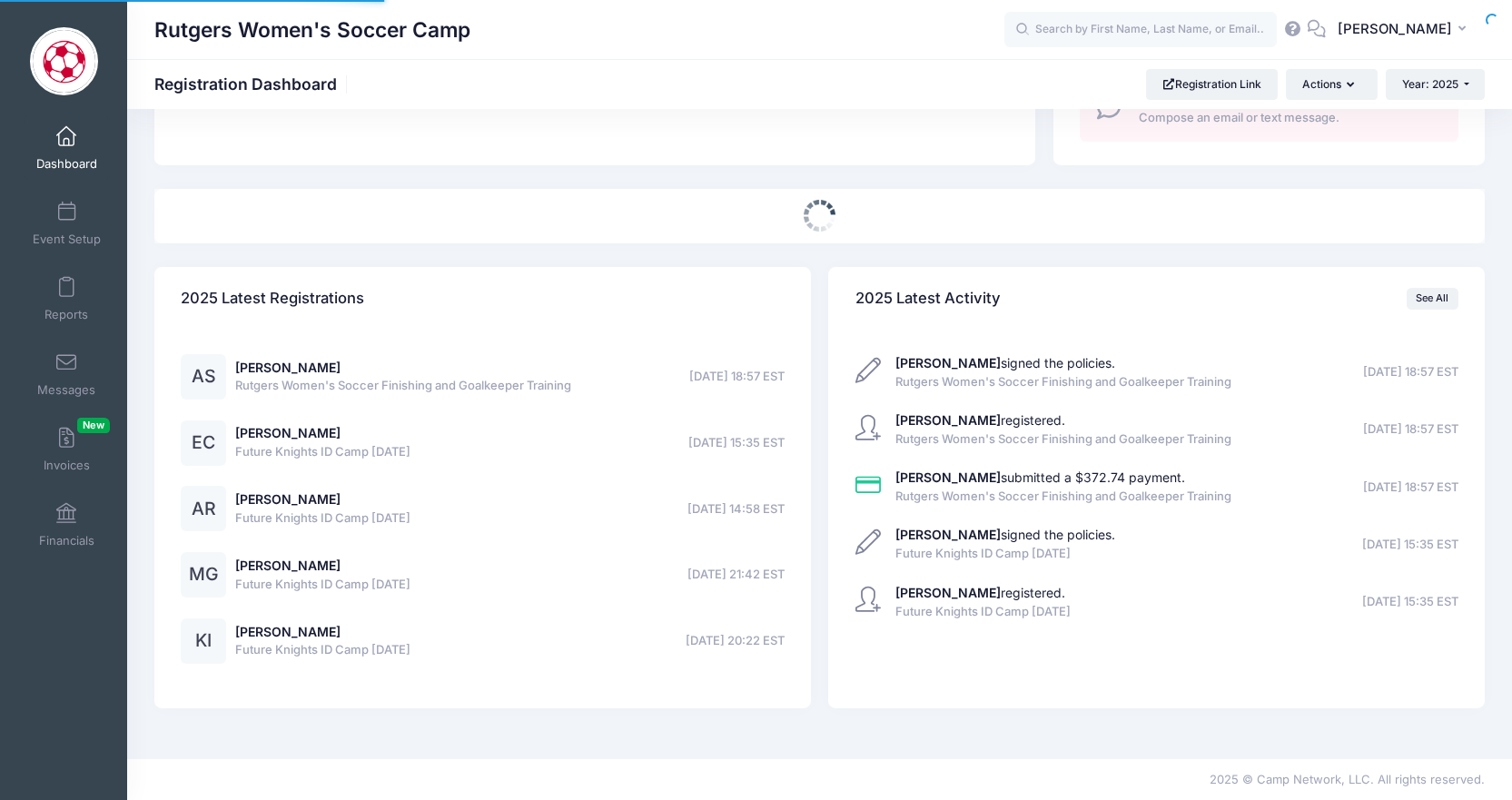
select select
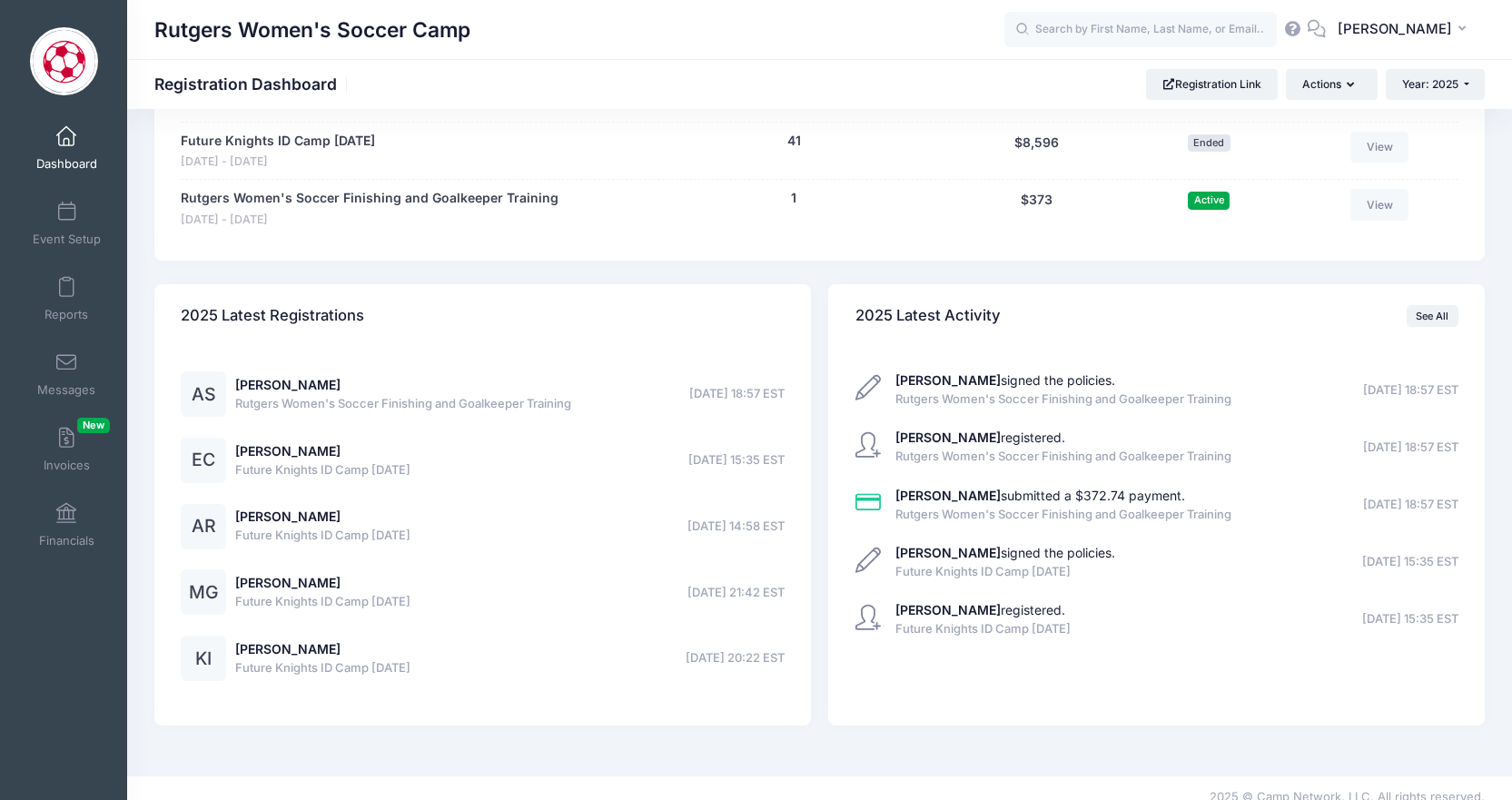
scroll to position [1997, 0]
click at [472, 190] on link "Rutgers Women's Soccer Finishing and Goalkeeper Training" at bounding box center [370, 200] width 378 height 19
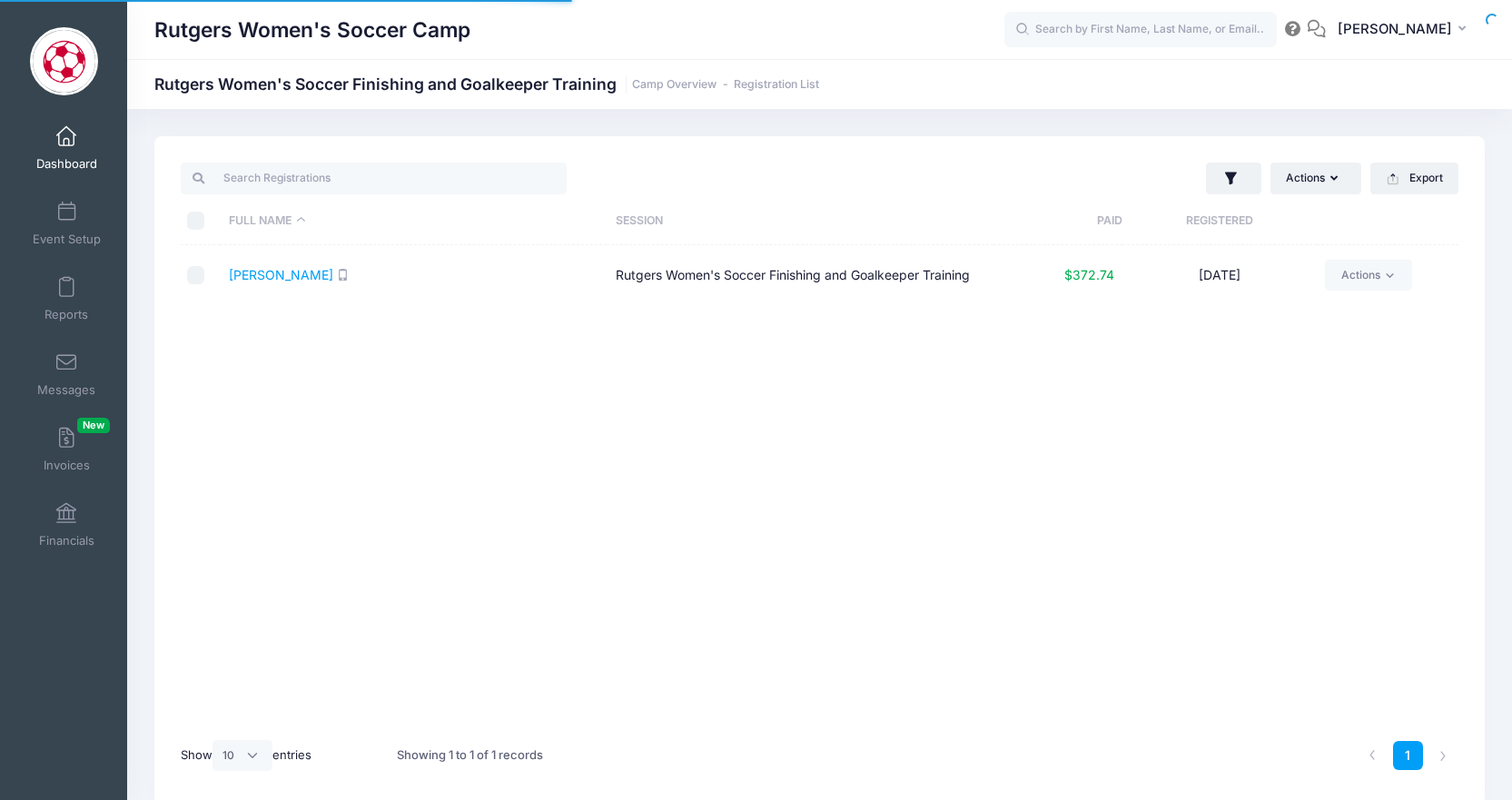
select select "10"
click at [1169, 28] on input "text" at bounding box center [1140, 29] width 272 height 36
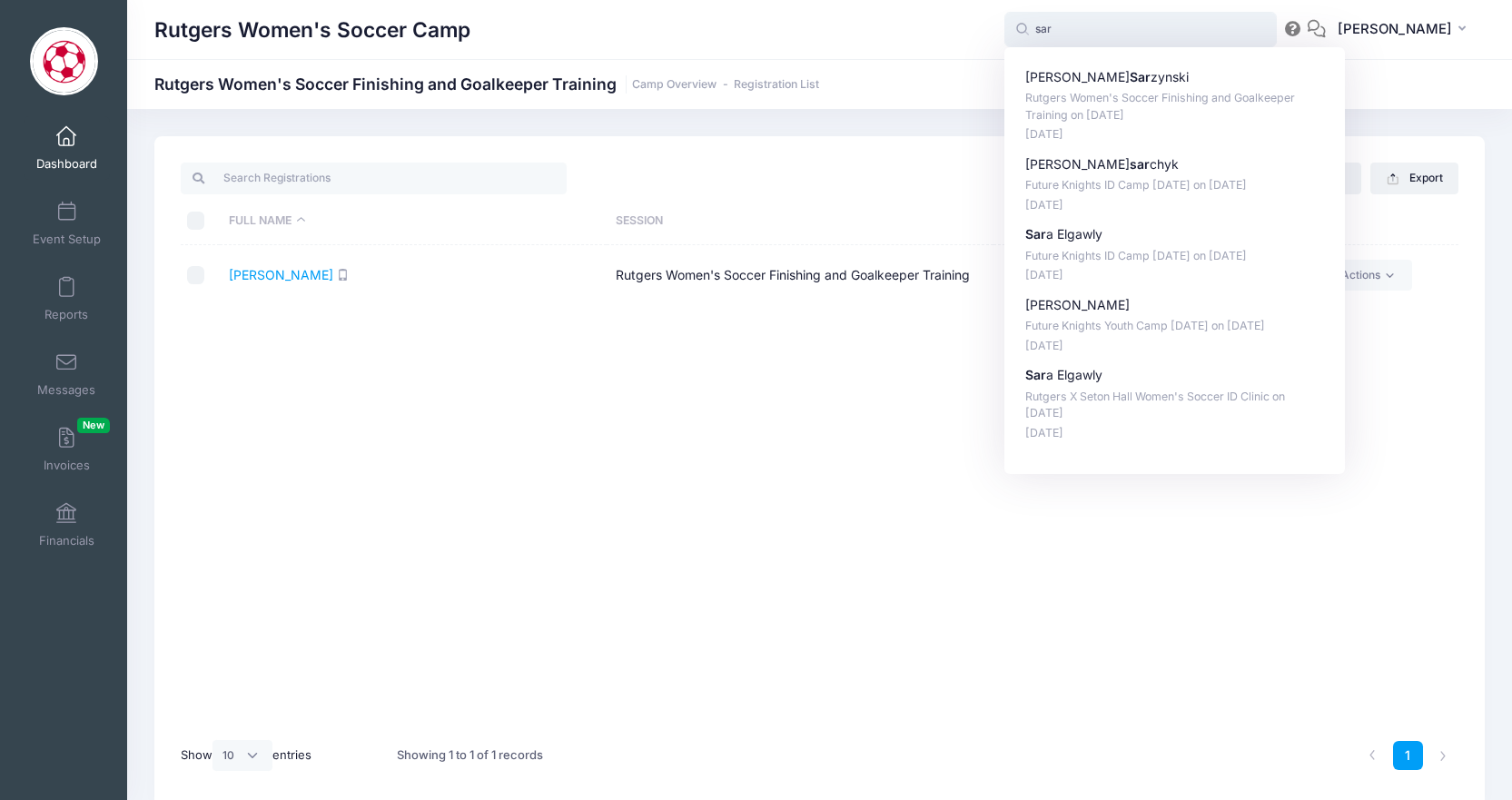
type input "sar"
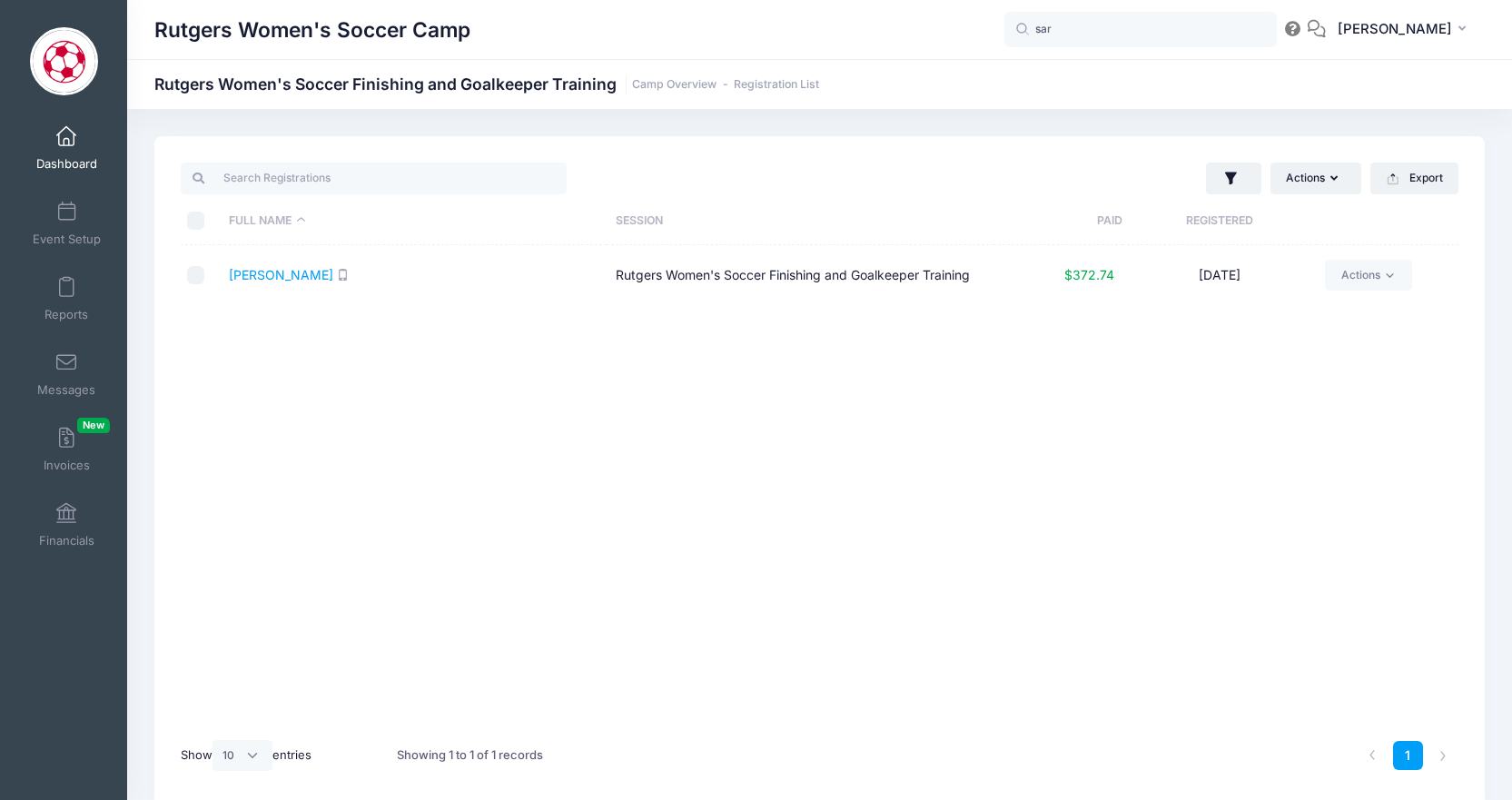
drag, startPoint x: 226, startPoint y: 277, endPoint x: 329, endPoint y: 281, distance: 103.1
click at [329, 281] on td "Sarzynski, Avery" at bounding box center [414, 275] width 387 height 61
copy link "Sarzynski, Avery"
click at [307, 276] on link "Sarzynski, Avery" at bounding box center [280, 274] width 104 height 16
drag, startPoint x: 611, startPoint y: 86, endPoint x: 154, endPoint y: 86, distance: 457.0
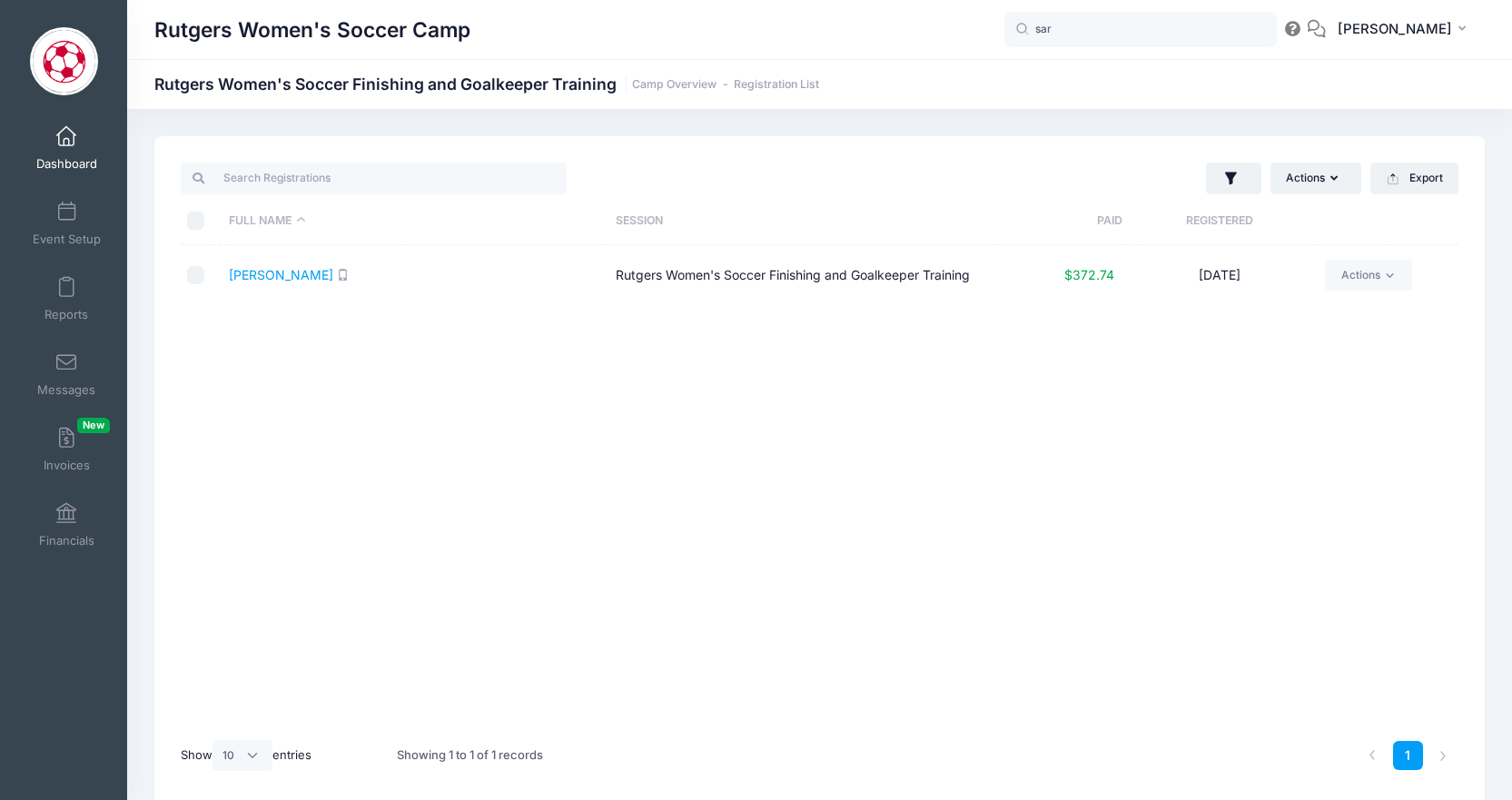
click at [154, 86] on div "Rutgers Women's Soccer Camp Rutgers Women's Soccer Finishing and Goalkeeper Tra…" at bounding box center [820, 85] width 1386 height 25
copy h1 "Rutgers Women's Soccer Finishing and Goalkeeper Training"
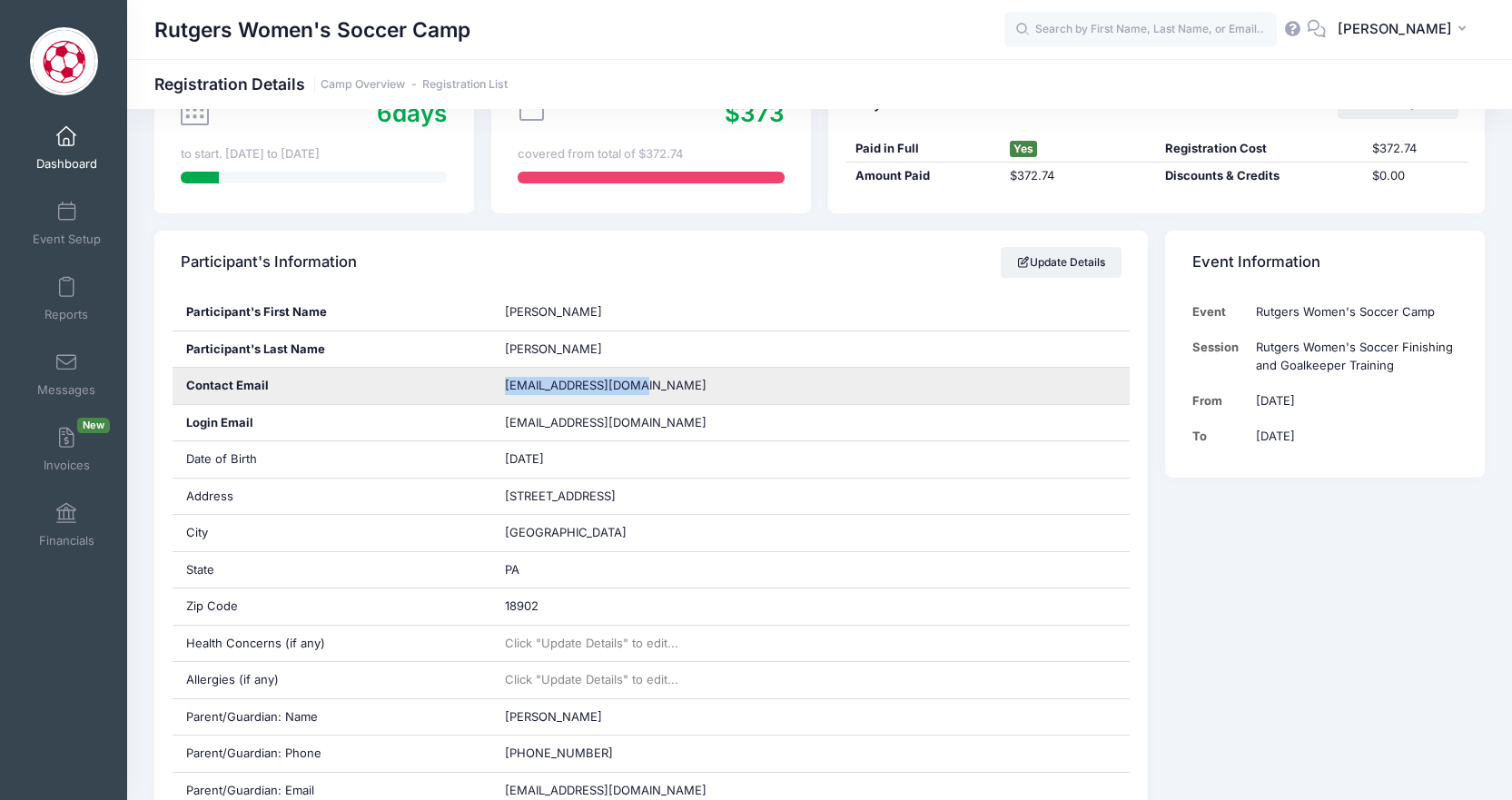
drag, startPoint x: 638, startPoint y: 381, endPoint x: 507, endPoint y: 381, distance: 131.0
click at [507, 381] on span "[EMAIL_ADDRESS][DOMAIN_NAME]" at bounding box center [605, 384] width 201 height 15
copy span "[EMAIL_ADDRESS][DOMAIN_NAME]"
